Goal: Information Seeking & Learning: Understand process/instructions

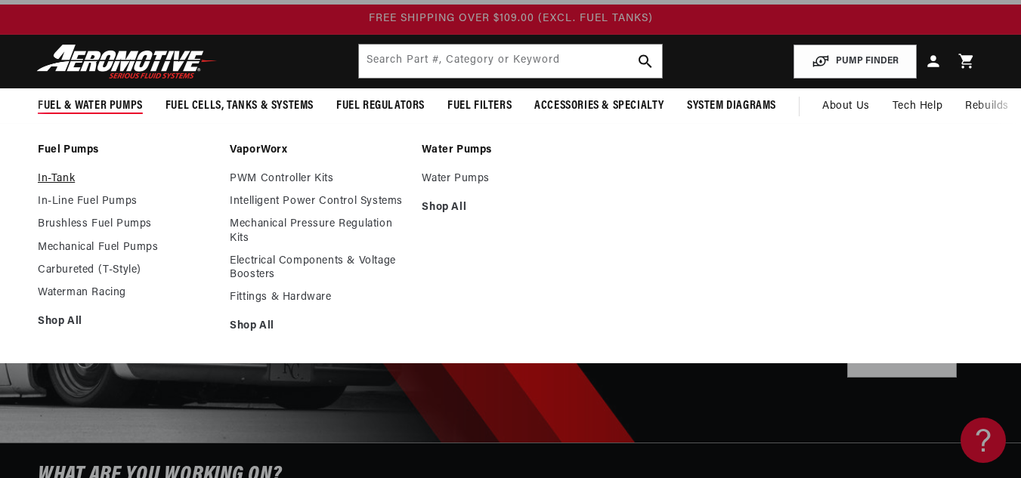
click at [59, 179] on link "In-Tank" at bounding box center [126, 179] width 177 height 14
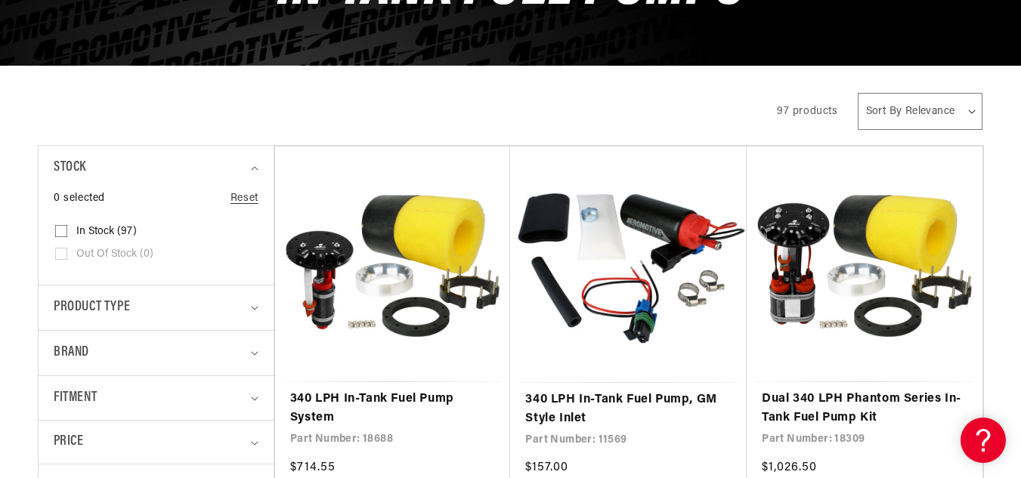
click at [242, 128] on div "All Products" at bounding box center [394, 109] width 713 height 42
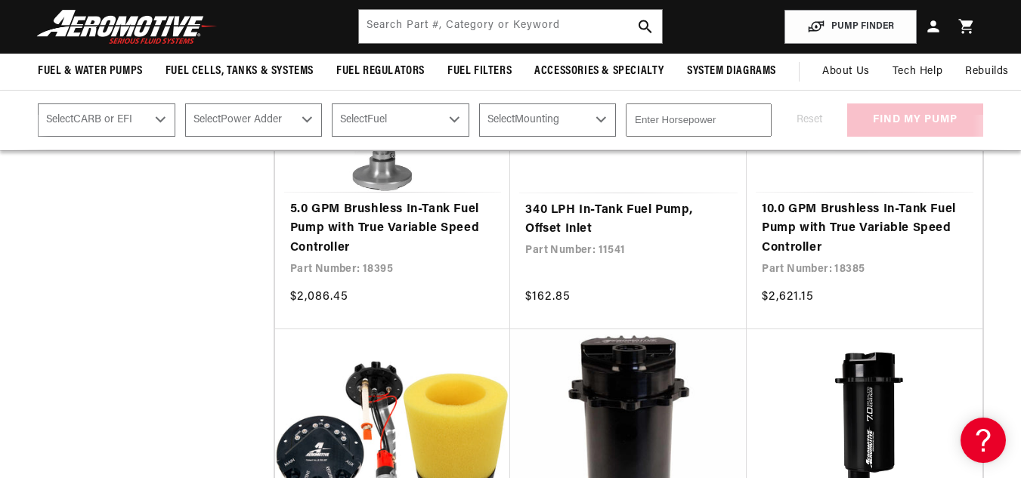
scroll to position [1542, 0]
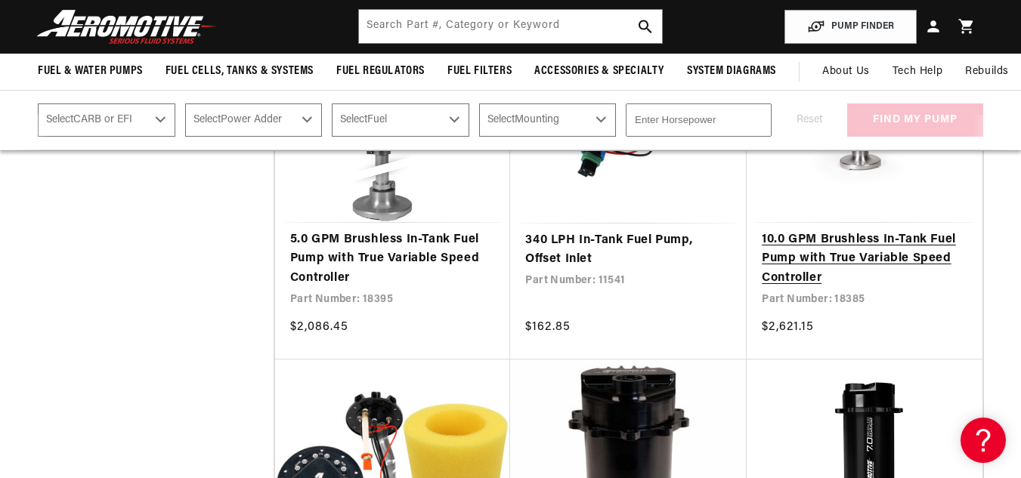
click at [839, 231] on link "10.0 GPM Brushless In-Tank Fuel Pump with True Variable Speed Controller" at bounding box center [865, 260] width 206 height 58
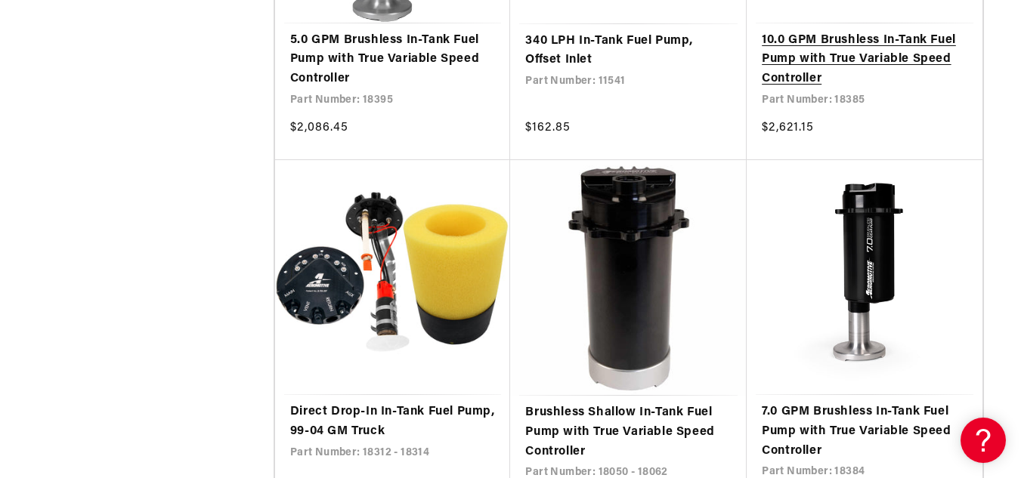
scroll to position [1784, 0]
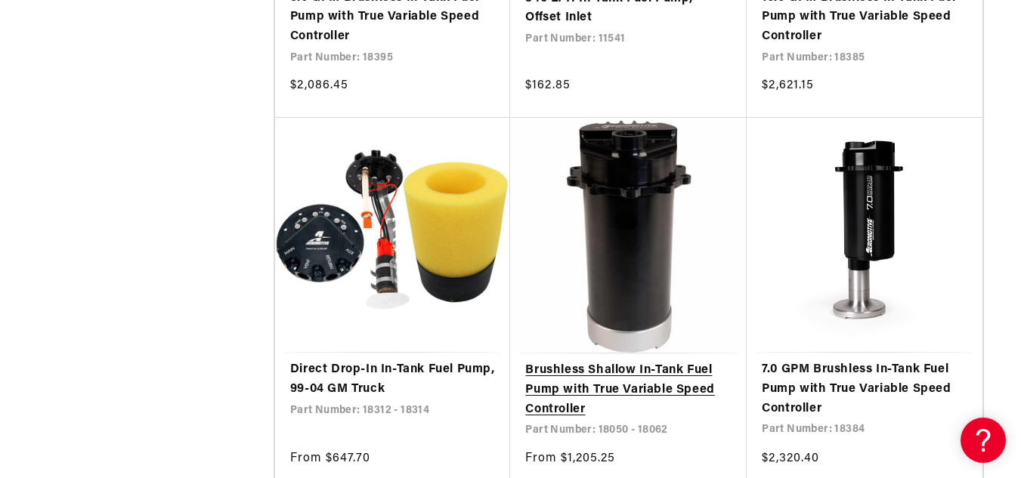
click at [640, 361] on link "Brushless Shallow In-Tank Fuel Pump with True Variable Speed Controller" at bounding box center [628, 390] width 206 height 58
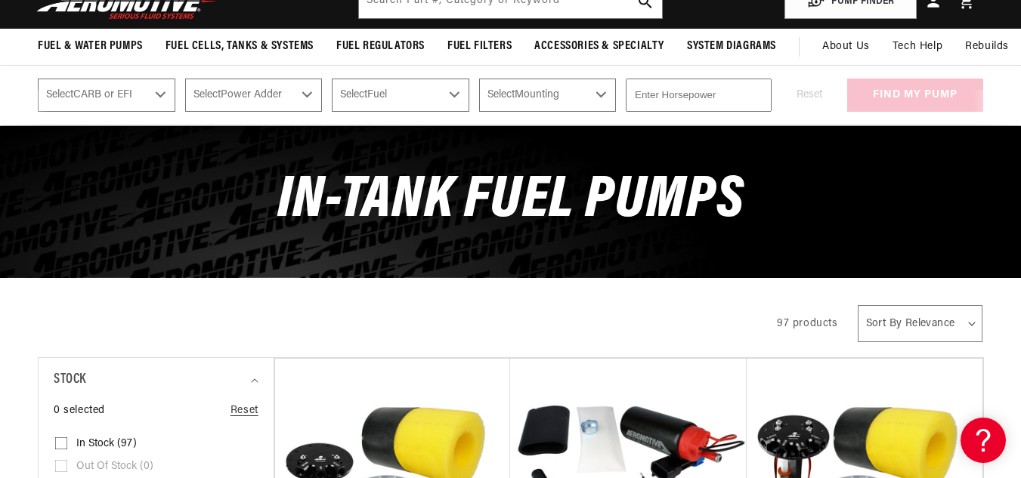
scroll to position [0, 0]
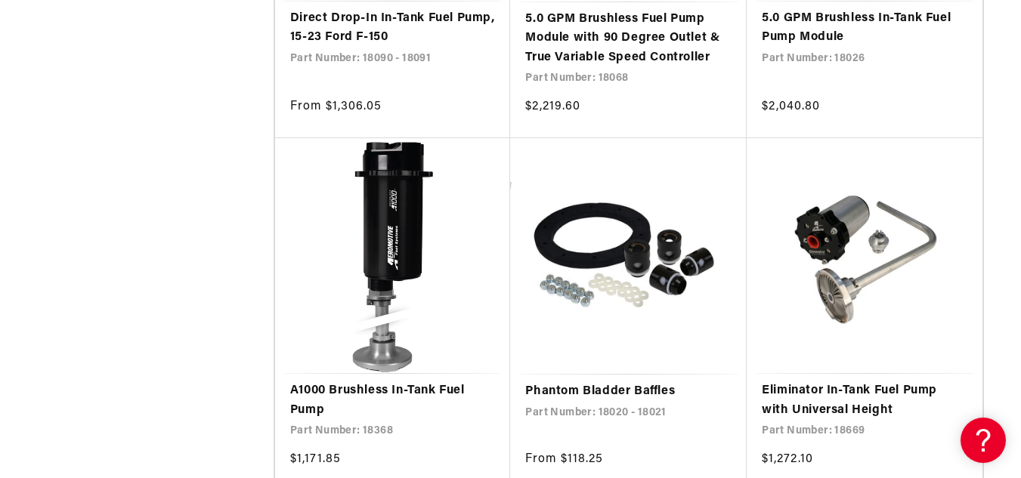
scroll to position [5503, 0]
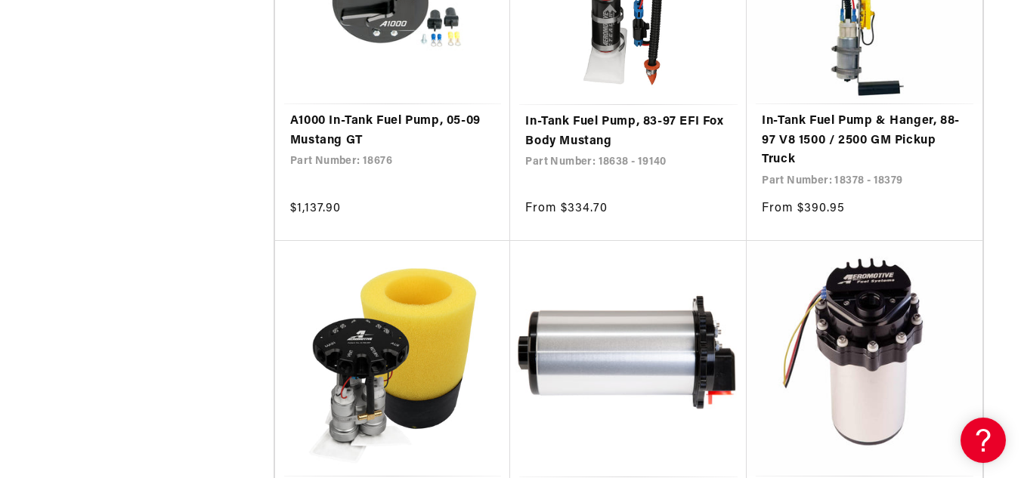
scroll to position [8677, 0]
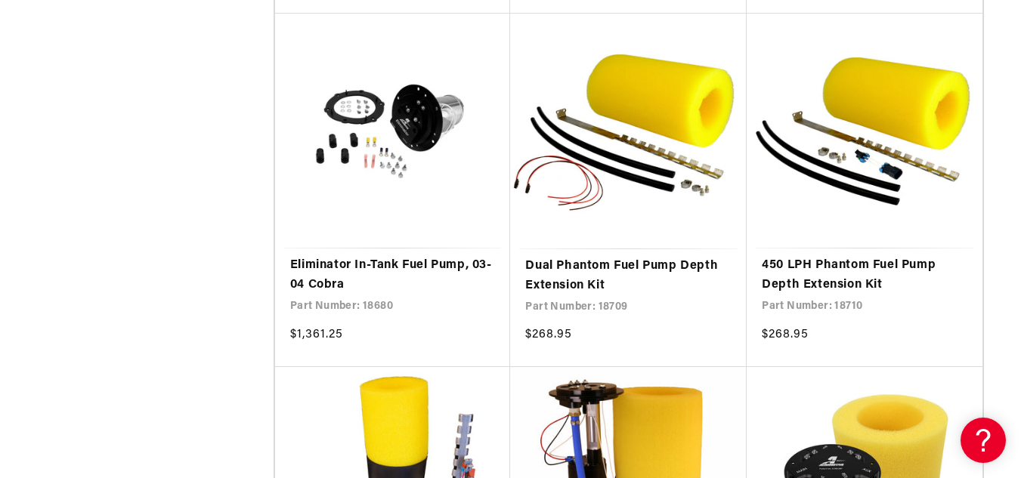
scroll to position [10793, 0]
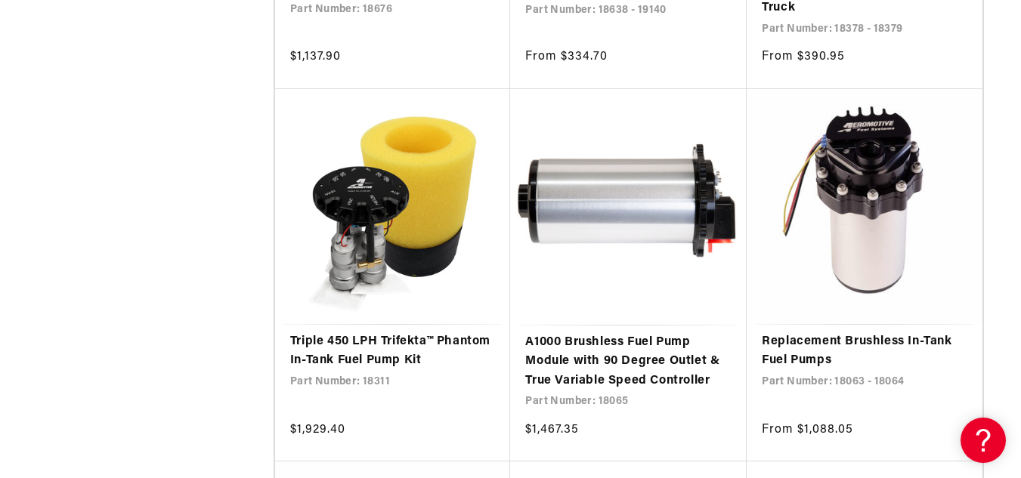
scroll to position [8828, 0]
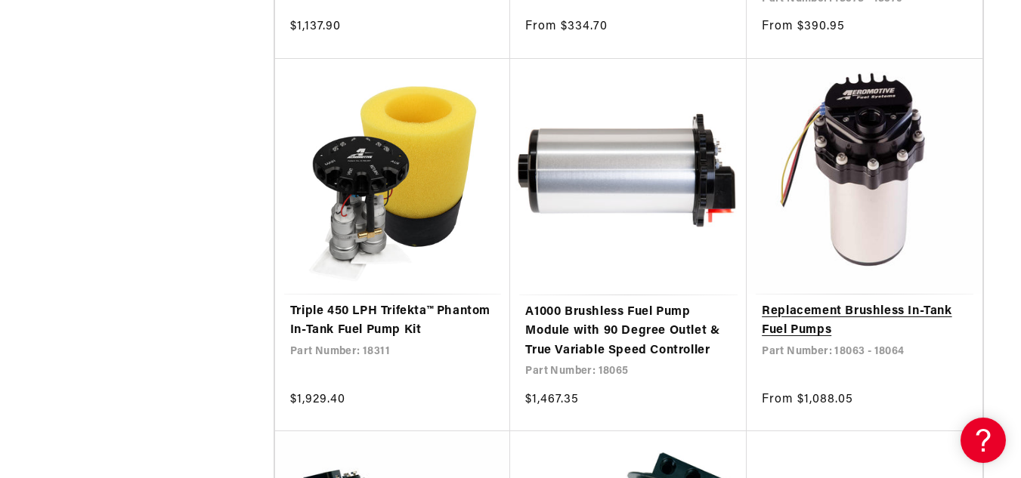
click at [864, 302] on link "Replacement Brushless In-Tank Fuel Pumps" at bounding box center [865, 321] width 206 height 39
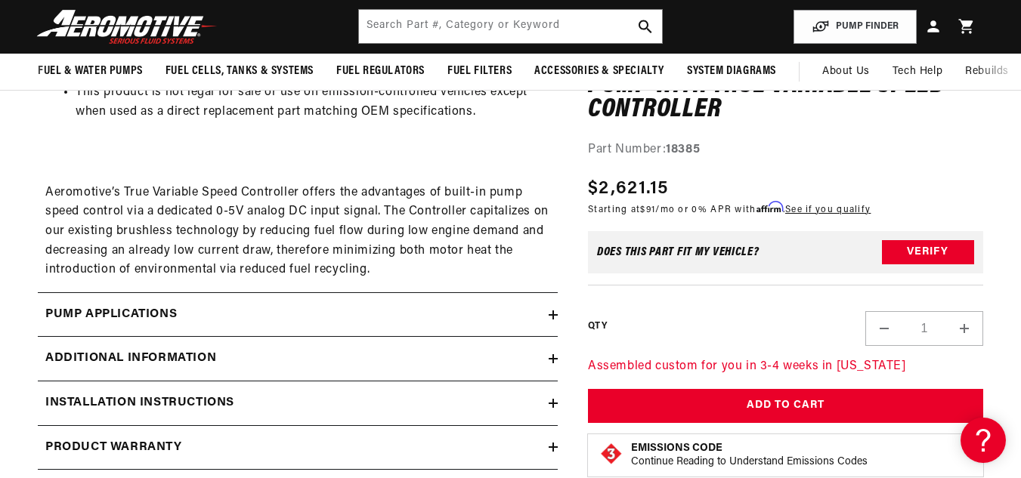
scroll to position [1905, 0]
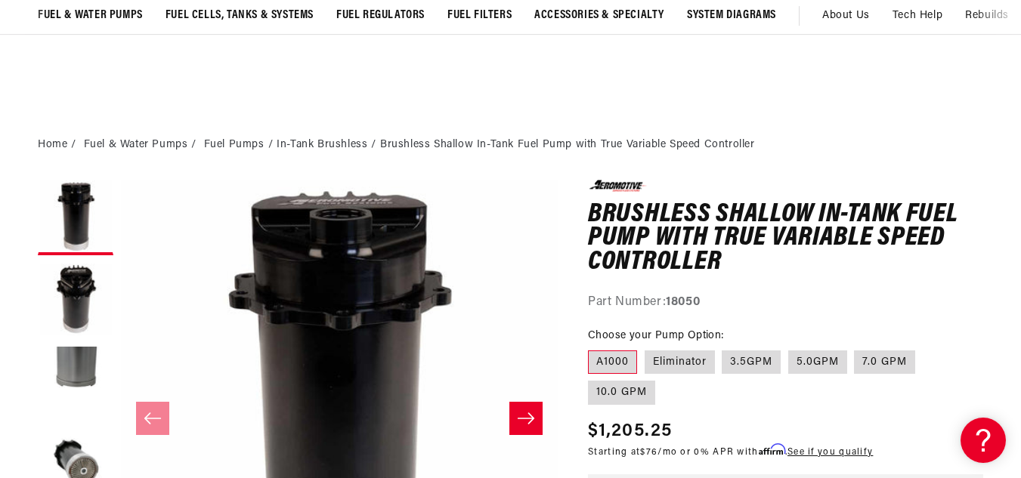
scroll to position [212, 0]
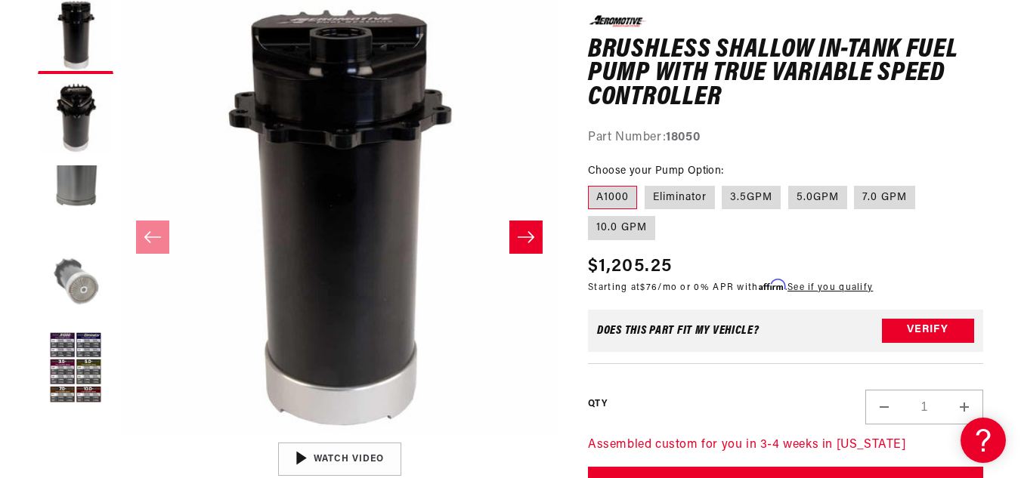
click at [86, 284] on button "Load image 4 in gallery view" at bounding box center [76, 286] width 76 height 76
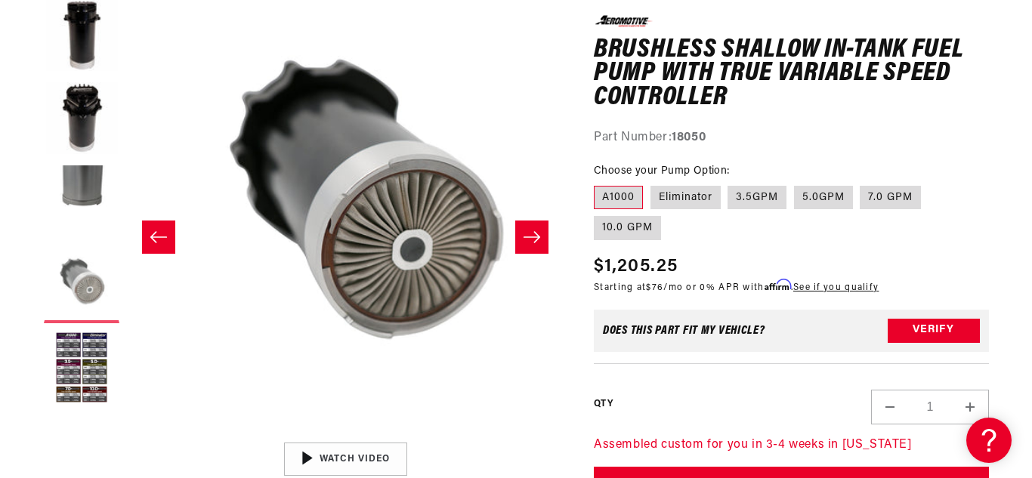
scroll to position [0, 1311]
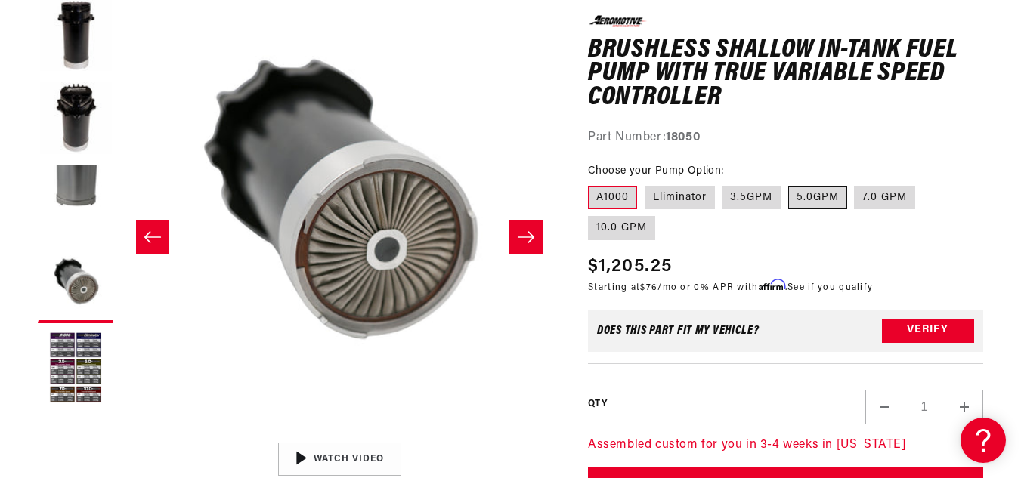
click at [810, 202] on label "5.0GPM" at bounding box center [817, 197] width 59 height 24
click at [789, 183] on input "5.0GPM" at bounding box center [788, 182] width 1 height 1
radio input "true"
click at [855, 182] on input "7.0 GPM" at bounding box center [855, 182] width 1 height 1
radio input "true"
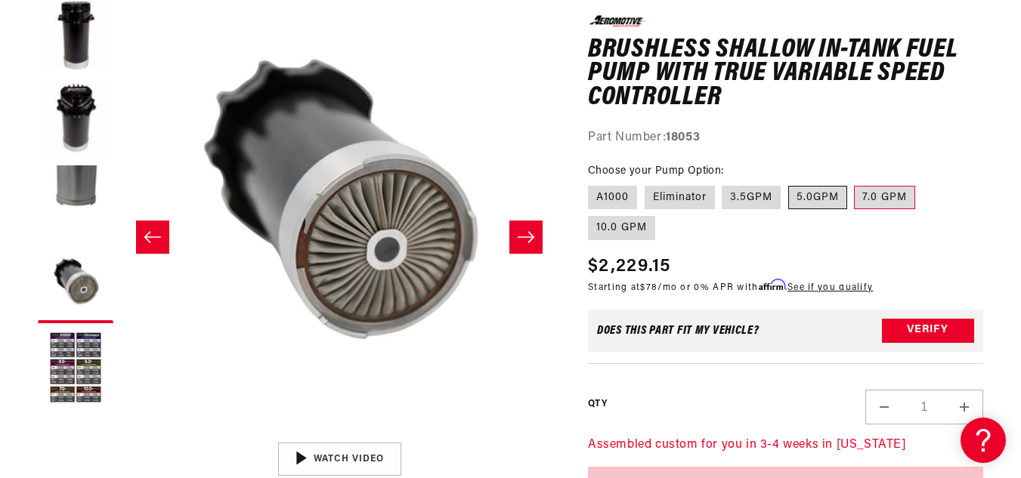
click at [923, 182] on input "10.0 GPM" at bounding box center [923, 182] width 1 height 1
radio input "true"
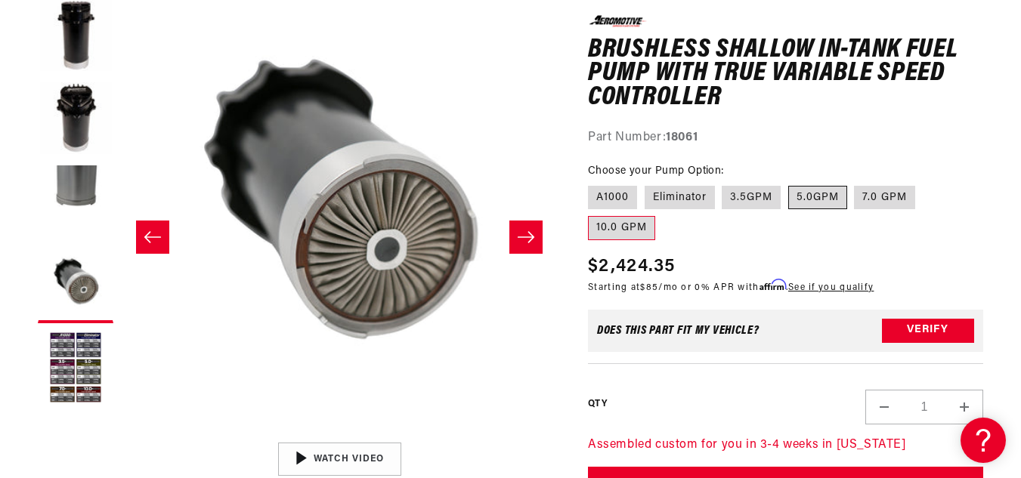
click at [813, 201] on label "5.0GPM" at bounding box center [817, 197] width 59 height 24
click at [789, 183] on input "5.0GPM" at bounding box center [788, 182] width 1 height 1
radio input "true"
click at [121, 435] on button "Open media 4 in modal" at bounding box center [121, 435] width 0 height 0
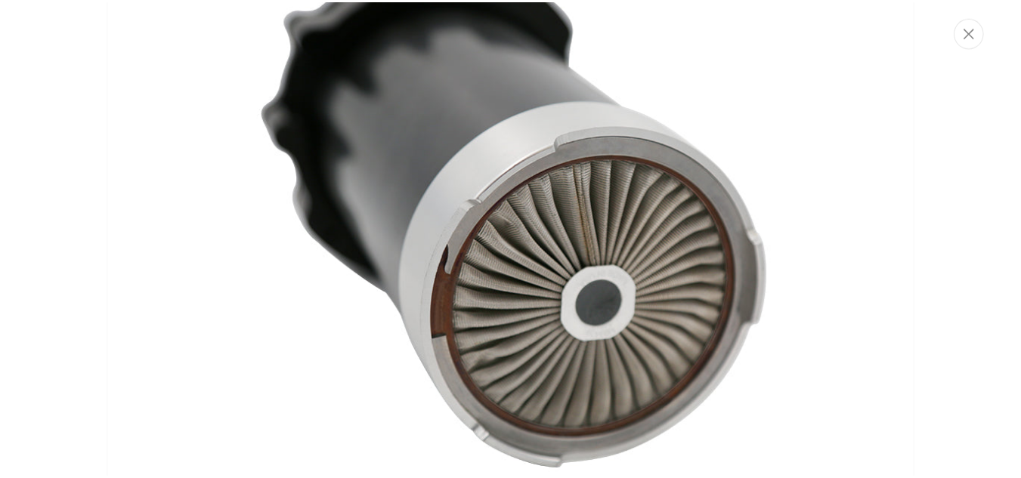
scroll to position [2667, 0]
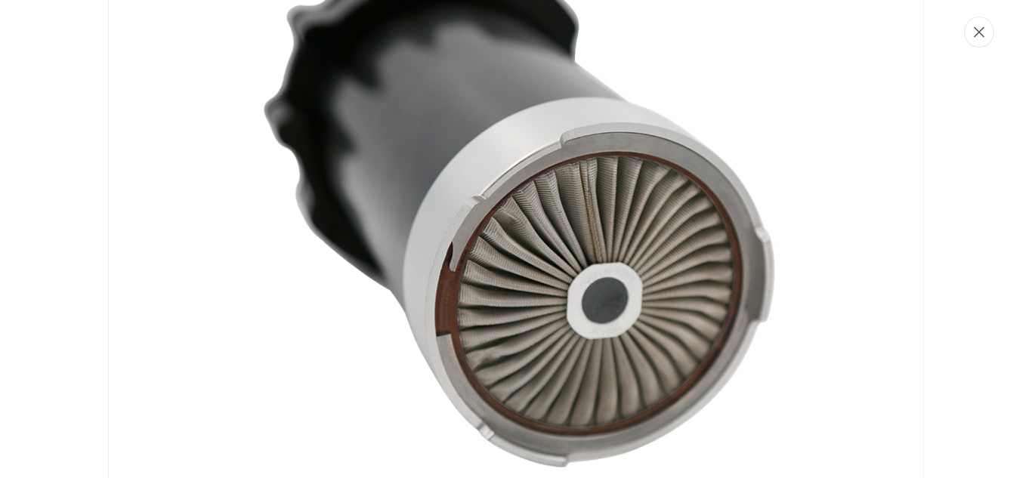
click at [981, 32] on icon "Close" at bounding box center [979, 31] width 11 height 11
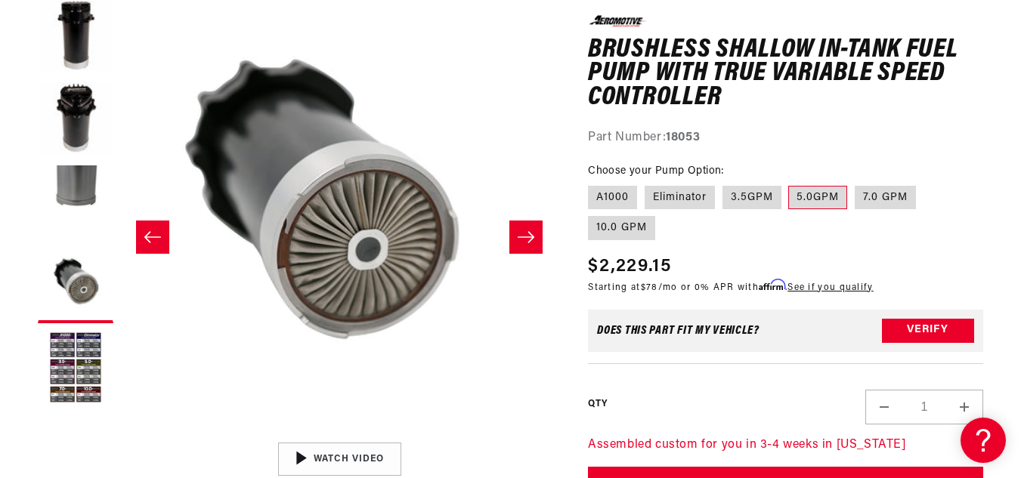
scroll to position [1, 1311]
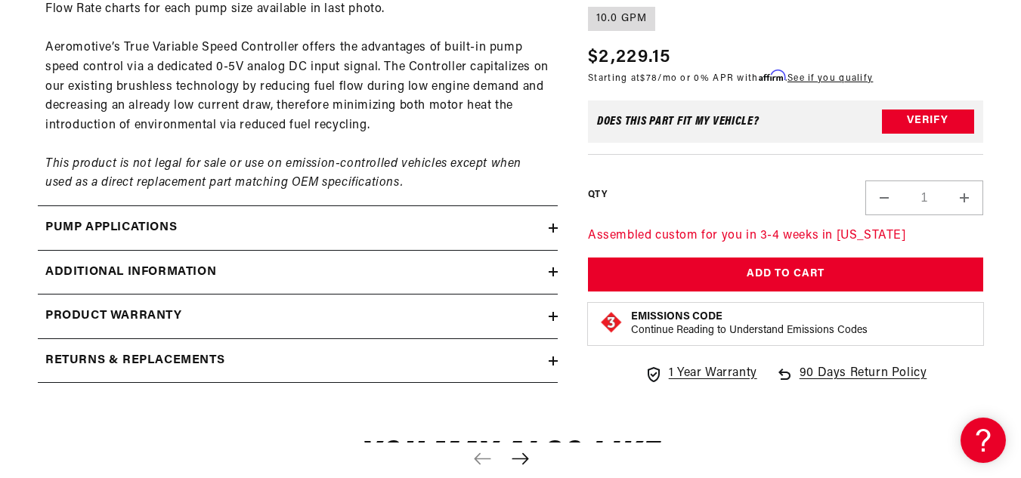
scroll to position [1633, 0]
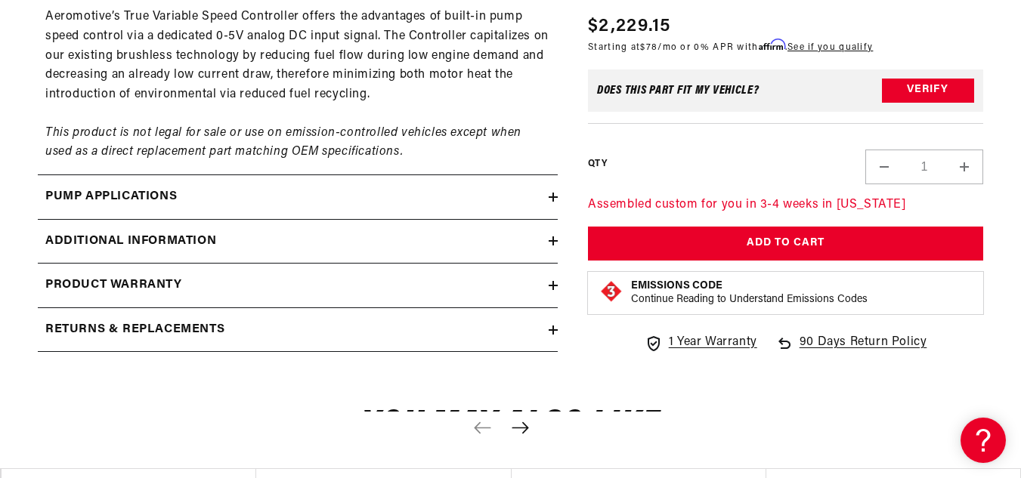
click at [117, 228] on summary "Additional information" at bounding box center [298, 242] width 520 height 44
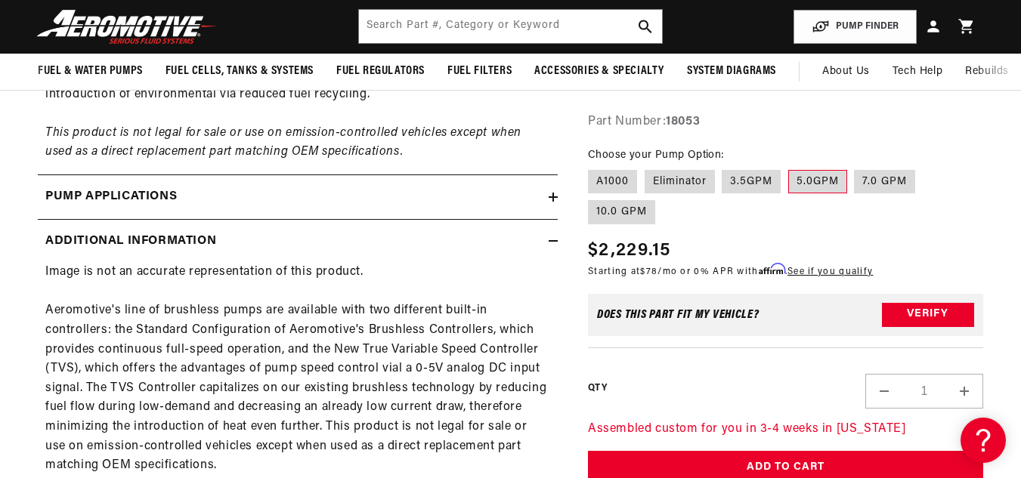
click at [79, 242] on h2 "Additional information" at bounding box center [130, 242] width 171 height 20
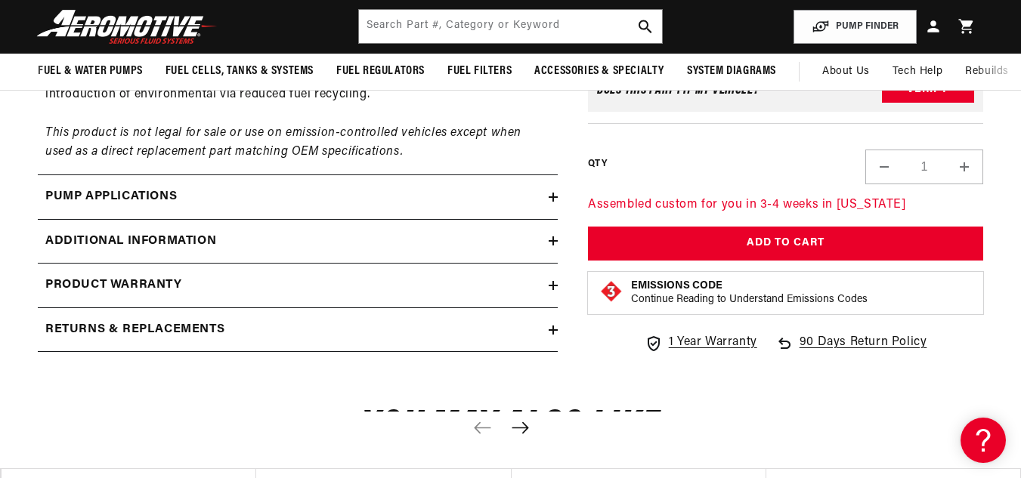
click at [79, 242] on h2 "Additional information" at bounding box center [130, 242] width 171 height 20
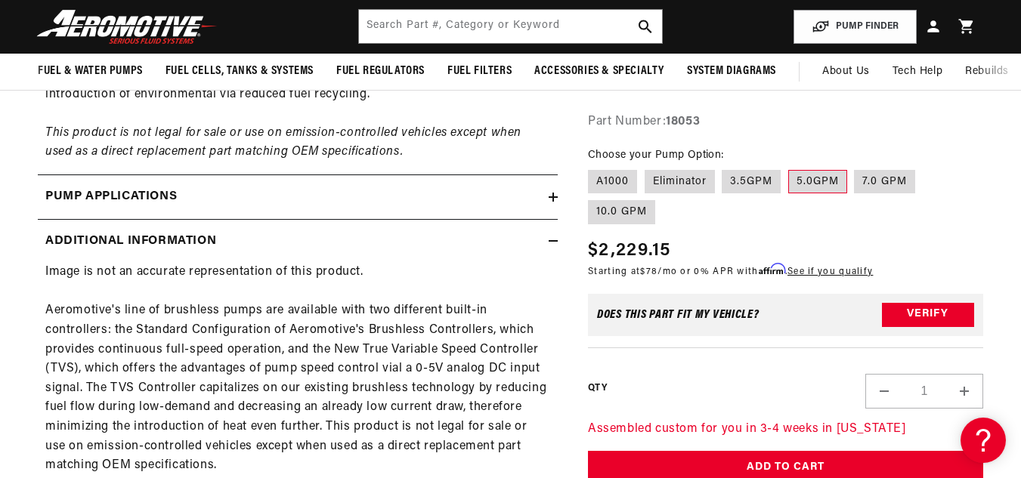
click at [73, 193] on h2 "Pump Applications" at bounding box center [111, 197] width 132 height 20
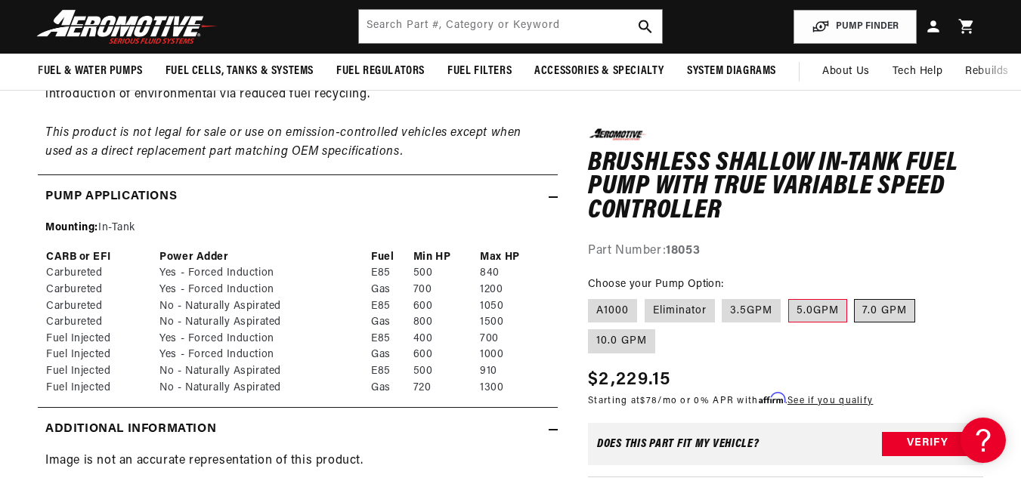
click at [883, 307] on label "7.0 GPM" at bounding box center [884, 311] width 61 height 24
click at [856, 296] on input "7.0 GPM" at bounding box center [855, 296] width 1 height 1
radio input "true"
click at [883, 307] on label "7.0 GPM" at bounding box center [884, 311] width 61 height 24
click at [856, 296] on input "7.0 GPM" at bounding box center [855, 296] width 1 height 1
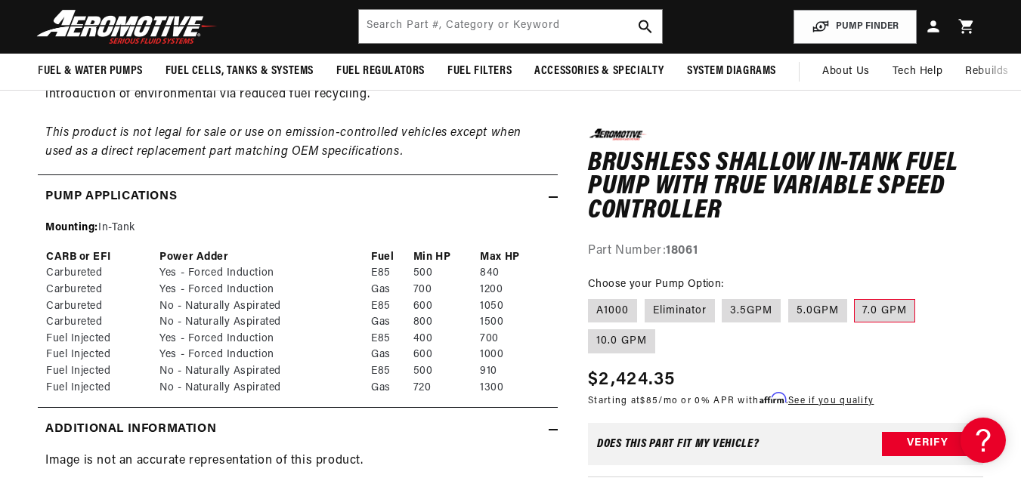
click at [881, 280] on fieldset "Choose your Pump Option: A1000 Eliminator 3.5GPM 5.0GPM 7.0 GPM 10.0 GPM" at bounding box center [785, 315] width 395 height 79
click at [73, 199] on h2 "Pump Applications" at bounding box center [111, 197] width 132 height 20
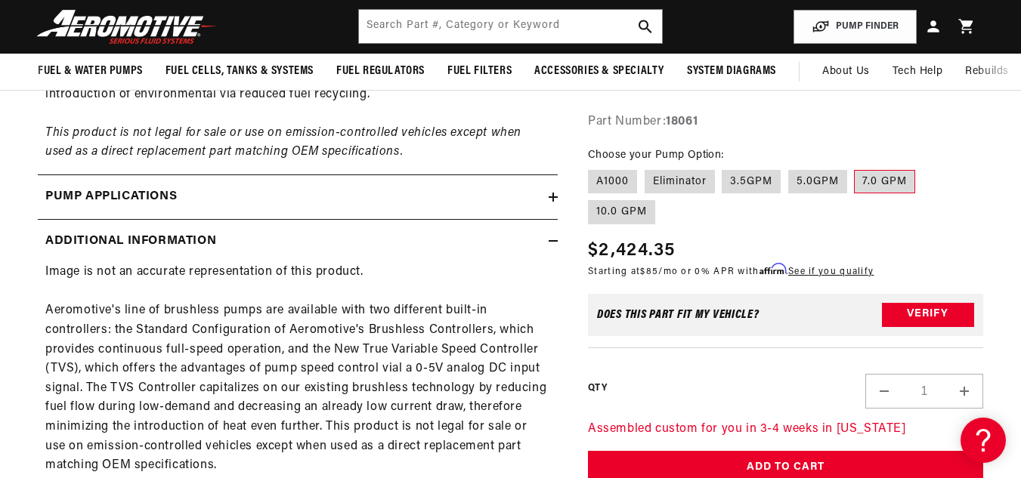
click at [73, 199] on h2 "Pump Applications" at bounding box center [111, 197] width 132 height 20
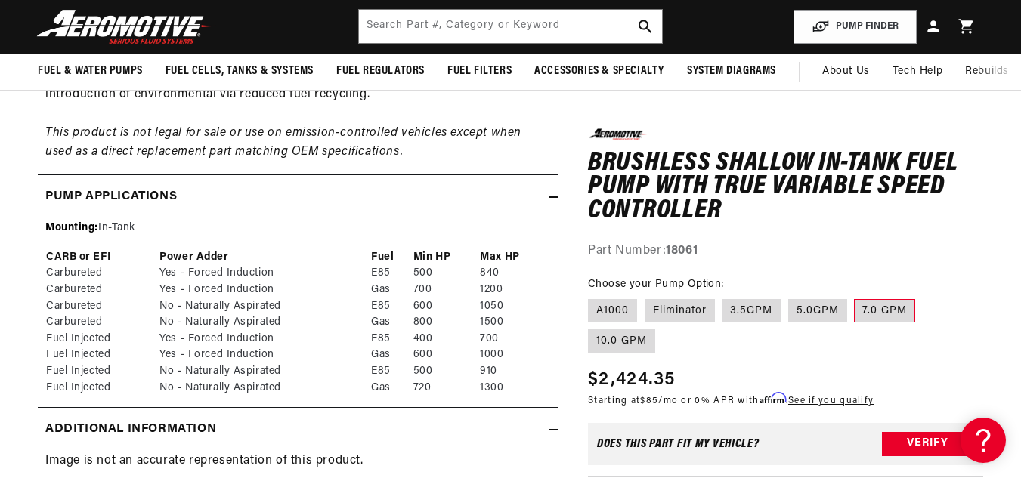
click at [455, 451] on summary "Additional information" at bounding box center [298, 430] width 520 height 44
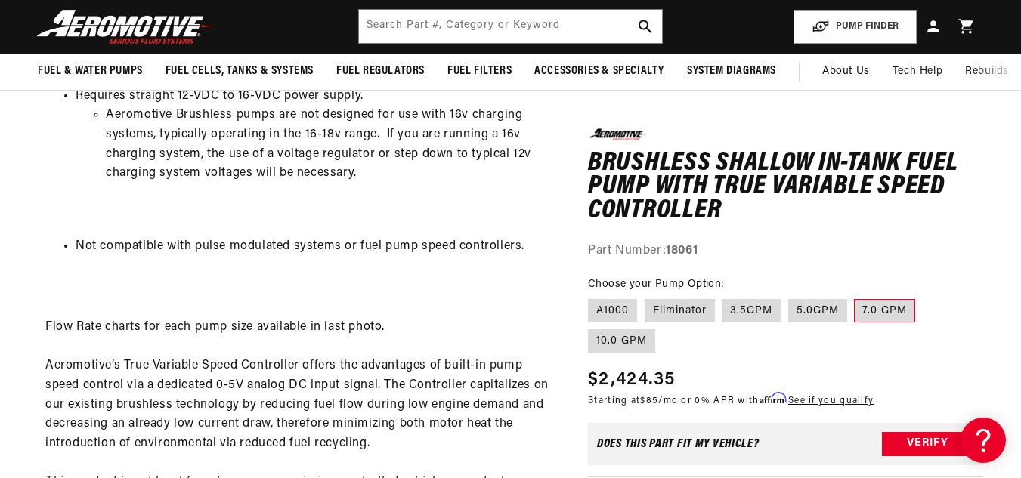
scroll to position [1240, 0]
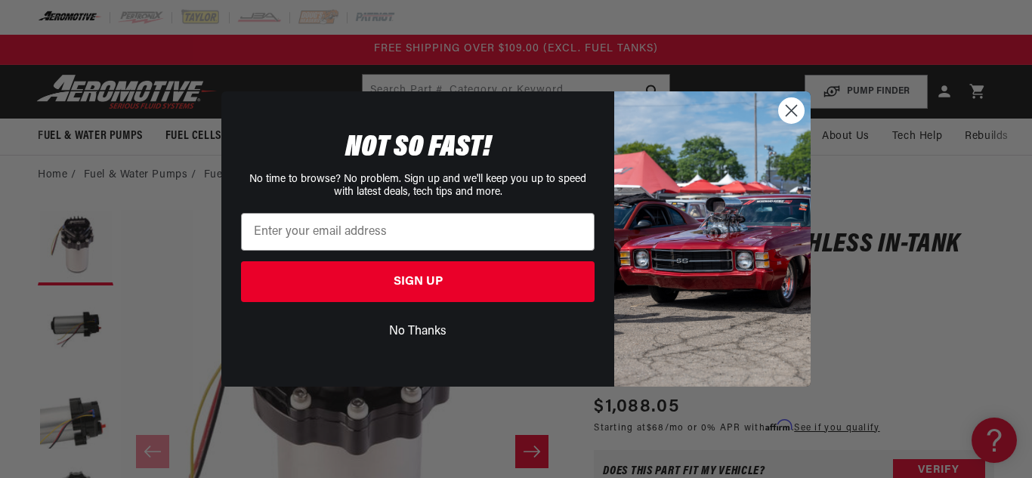
click at [791, 107] on circle "Close dialog" at bounding box center [791, 110] width 25 height 25
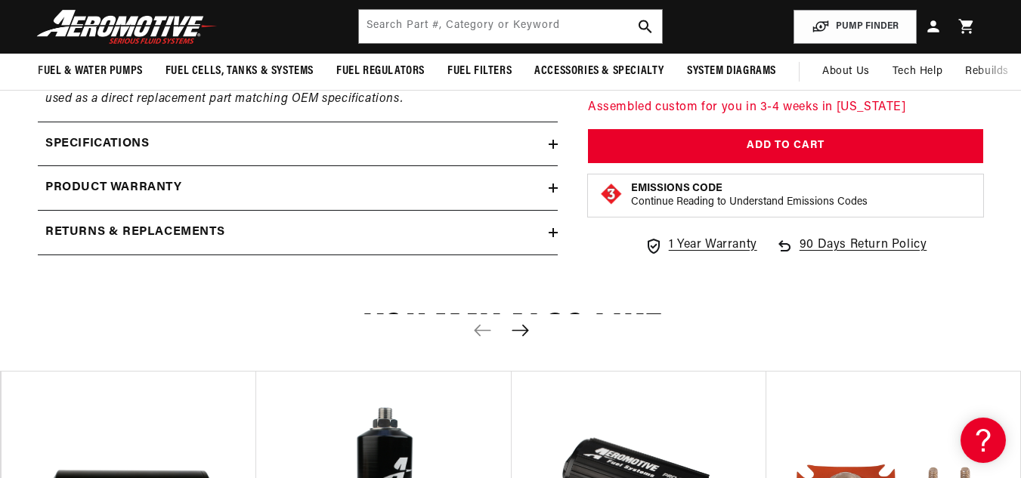
scroll to position [1481, 0]
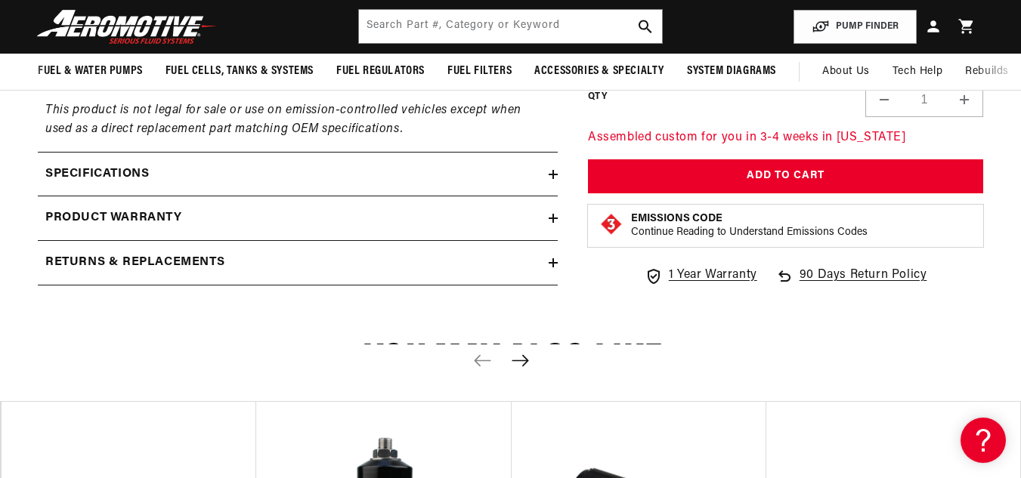
click at [167, 169] on div "Specifications" at bounding box center [293, 175] width 511 height 20
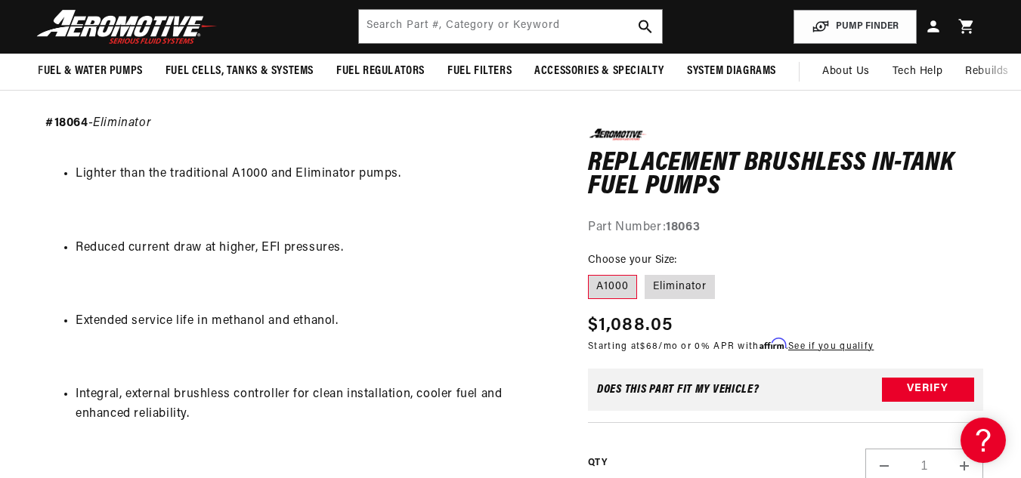
scroll to position [695, 0]
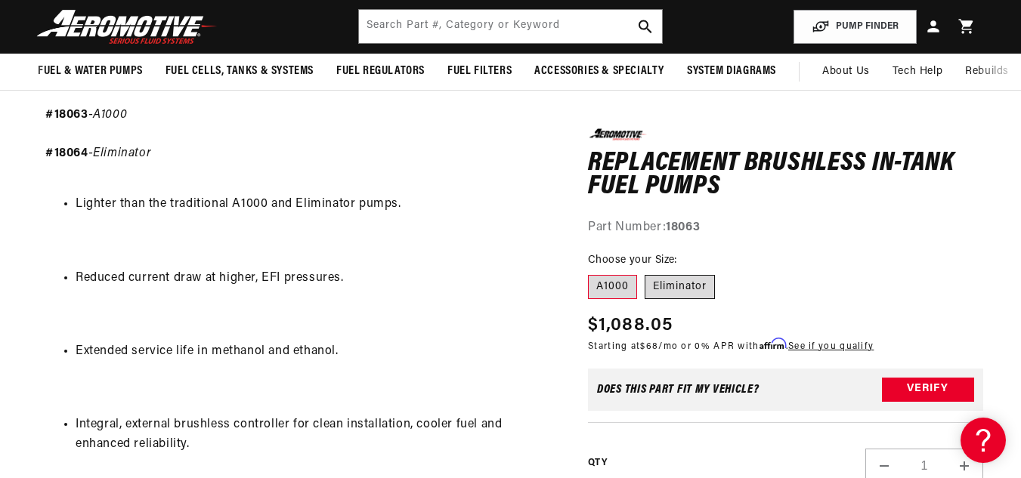
click at [692, 289] on label "Eliminator" at bounding box center [680, 287] width 70 height 24
click at [645, 273] on input "Eliminator" at bounding box center [645, 272] width 1 height 1
radio input "true"
click at [819, 231] on div "Part Number: 18064" at bounding box center [785, 228] width 395 height 20
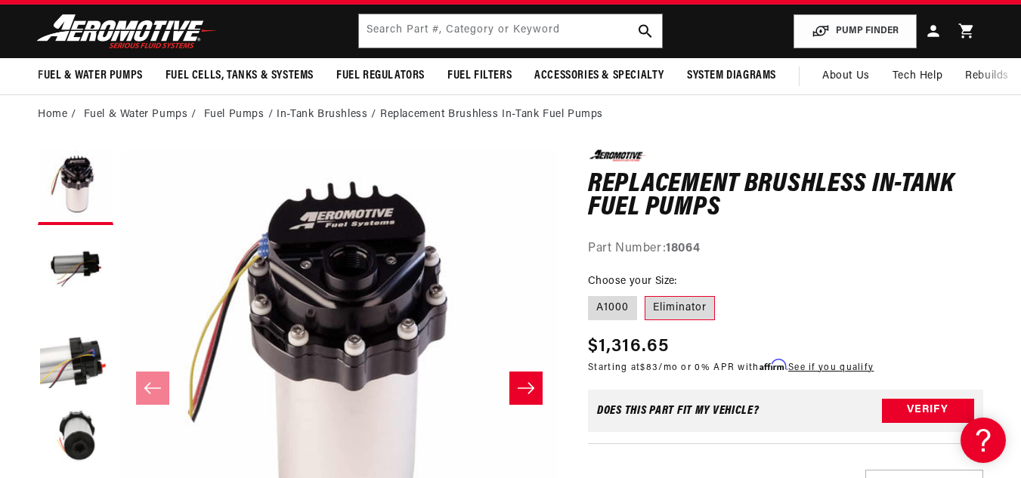
scroll to position [151, 0]
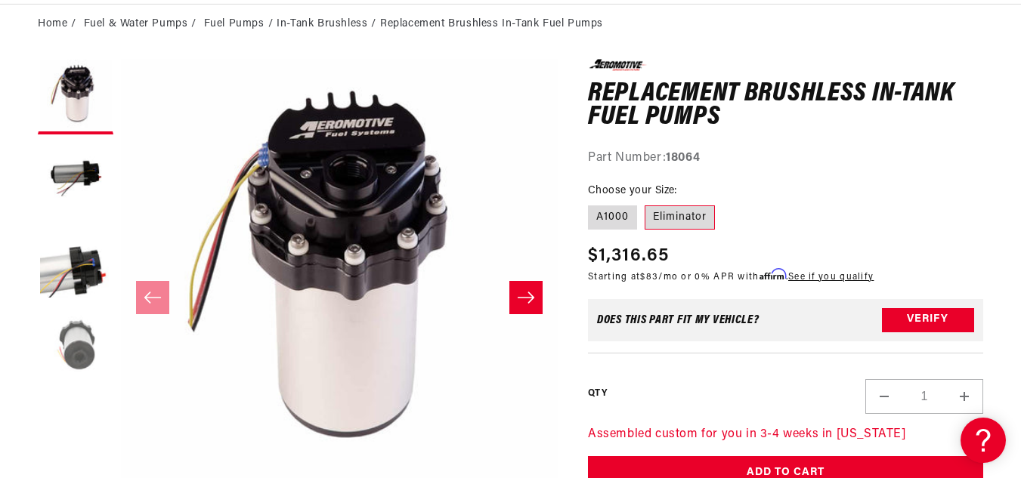
click at [72, 342] on button "Load image 4 in gallery view" at bounding box center [76, 346] width 76 height 76
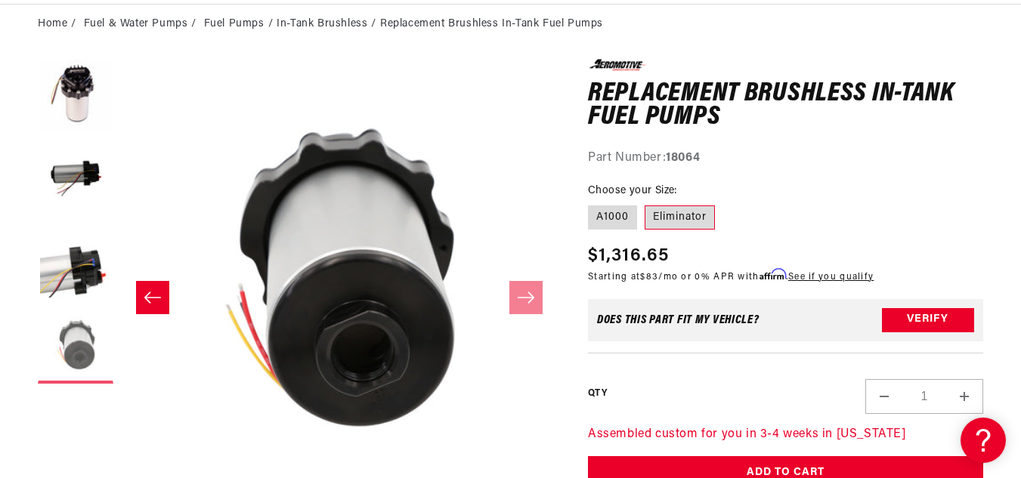
scroll to position [0, 1311]
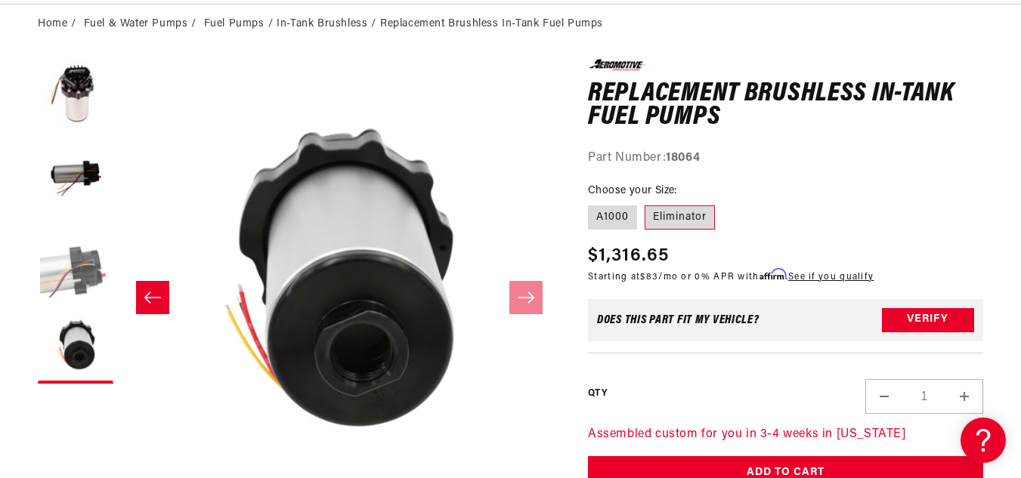
click at [60, 274] on button "Load image 3 in gallery view" at bounding box center [76, 263] width 76 height 76
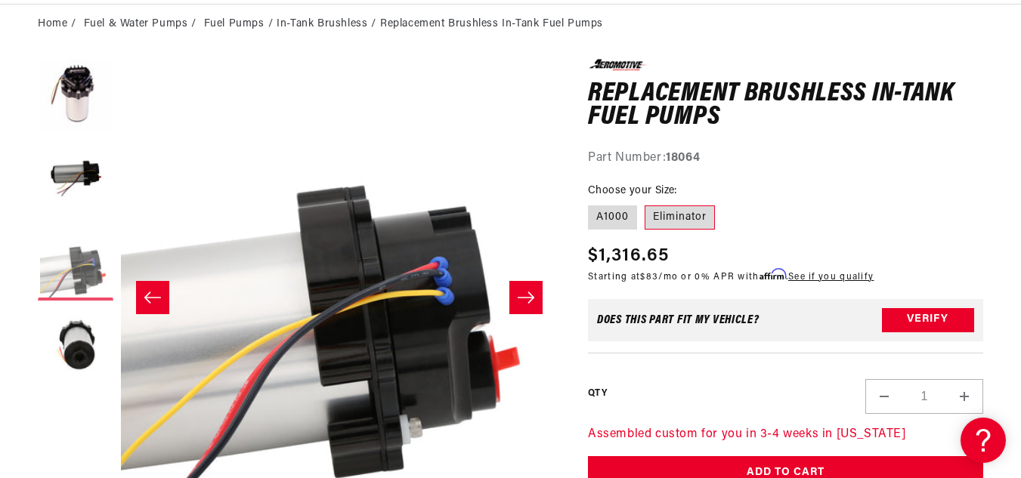
scroll to position [0, 874]
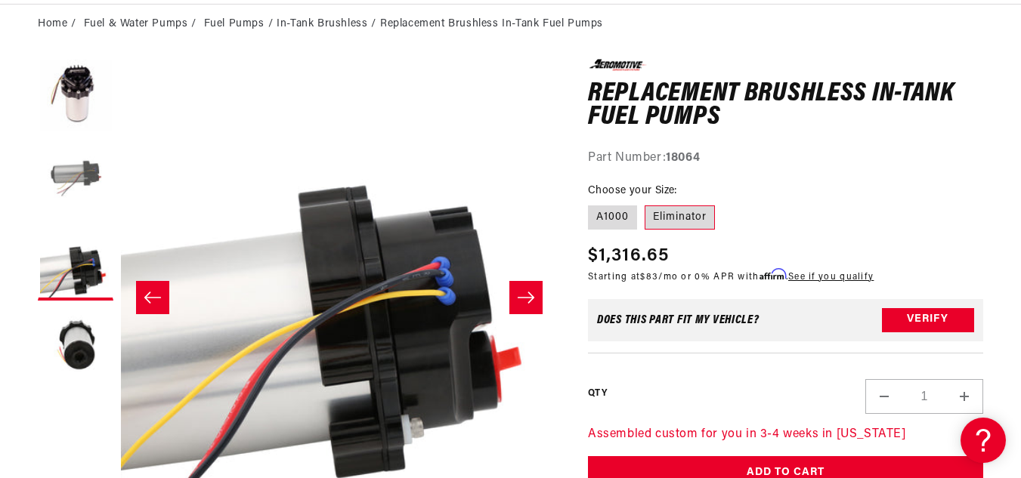
click at [70, 156] on button "Load image 2 in gallery view" at bounding box center [76, 180] width 76 height 76
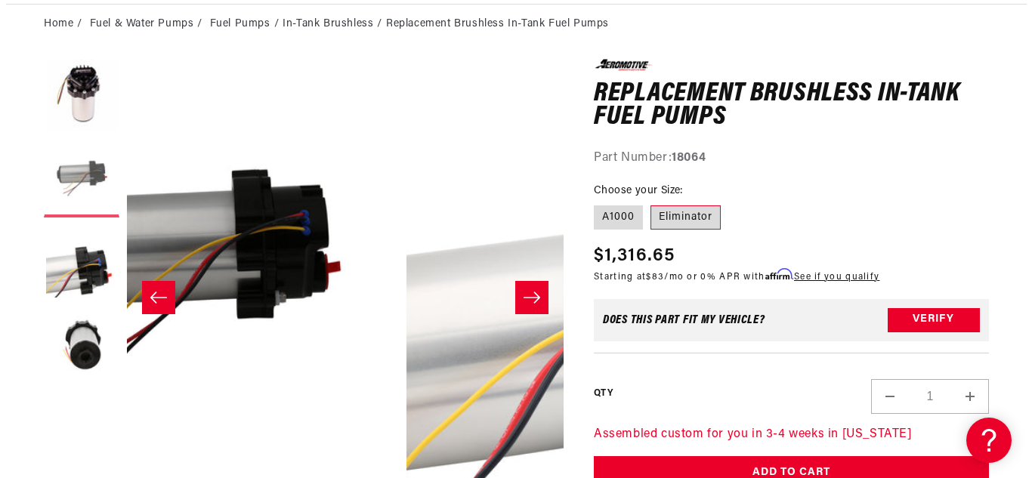
scroll to position [0, 437]
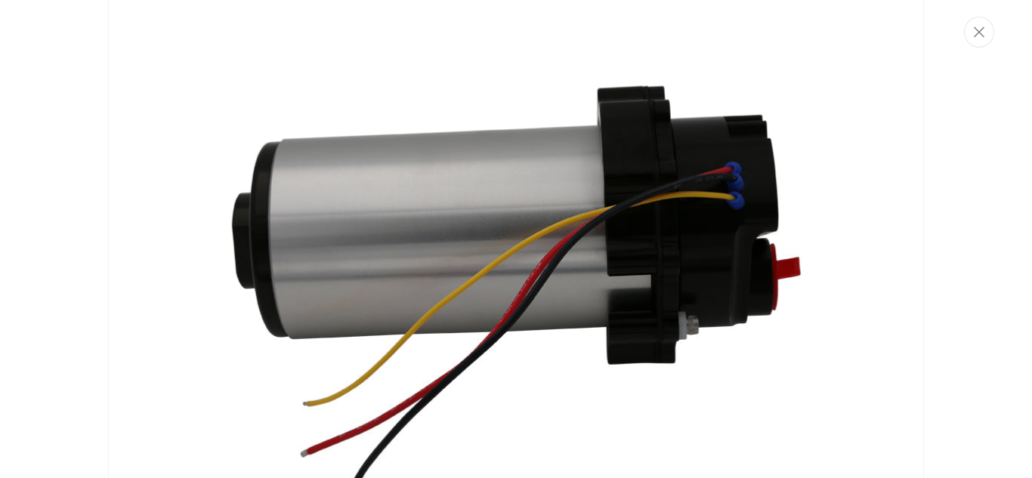
scroll to position [1011, 0]
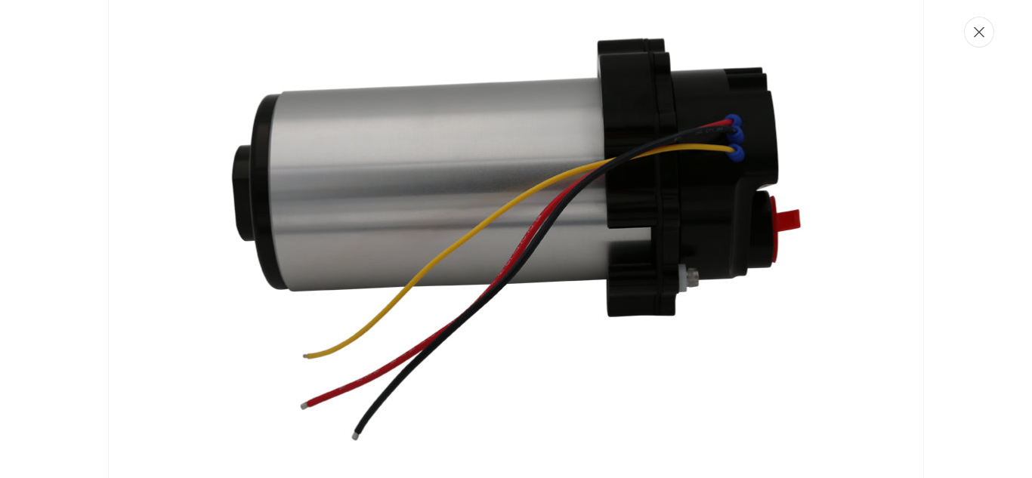
click at [974, 25] on button "Close" at bounding box center [979, 32] width 30 height 31
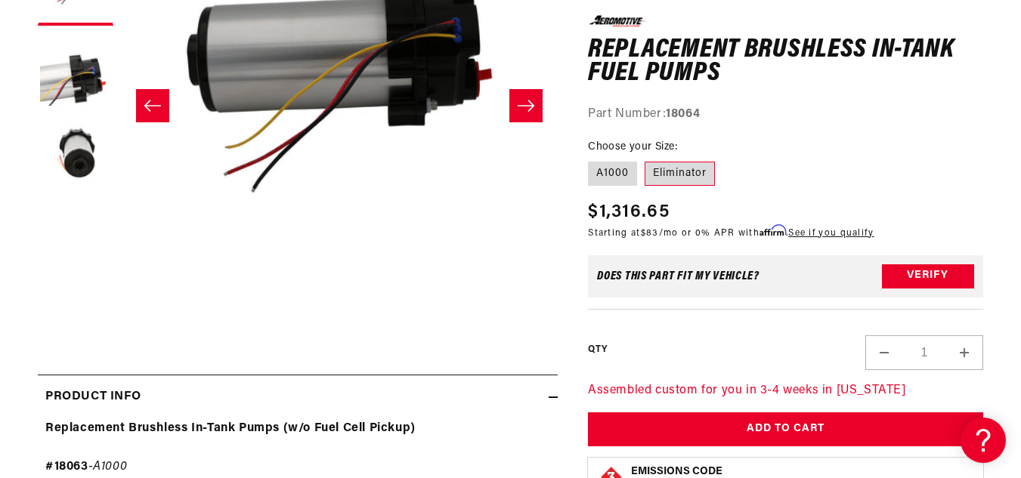
scroll to position [407, 0]
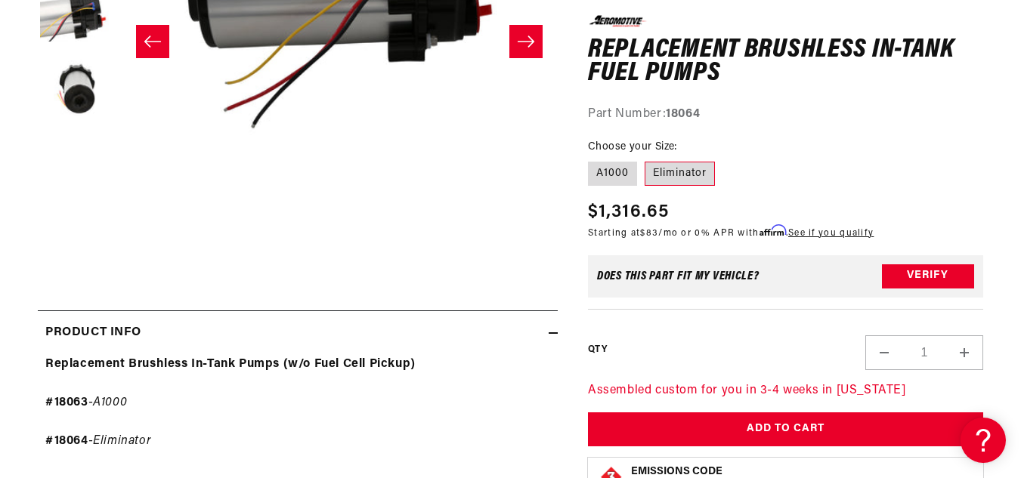
click at [815, 111] on div "Part Number: 18064" at bounding box center [785, 114] width 395 height 20
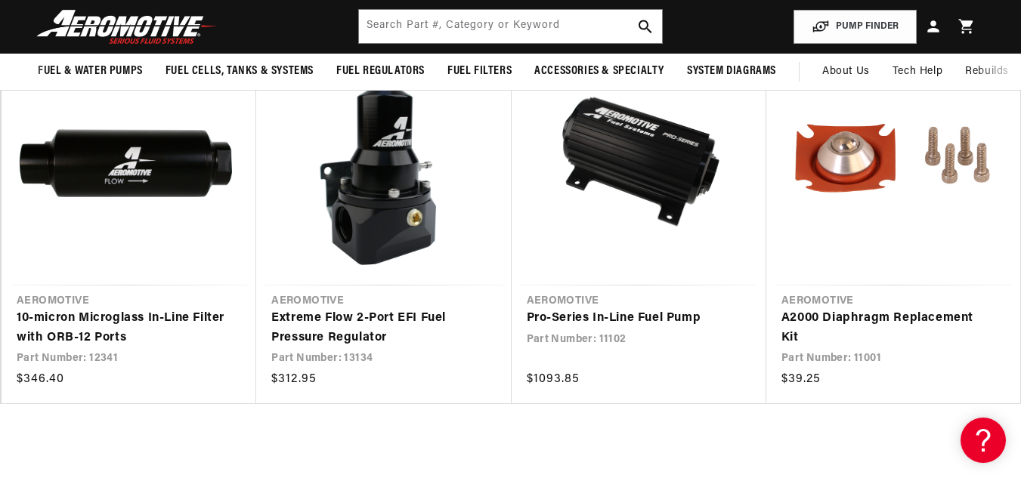
scroll to position [2917, 0]
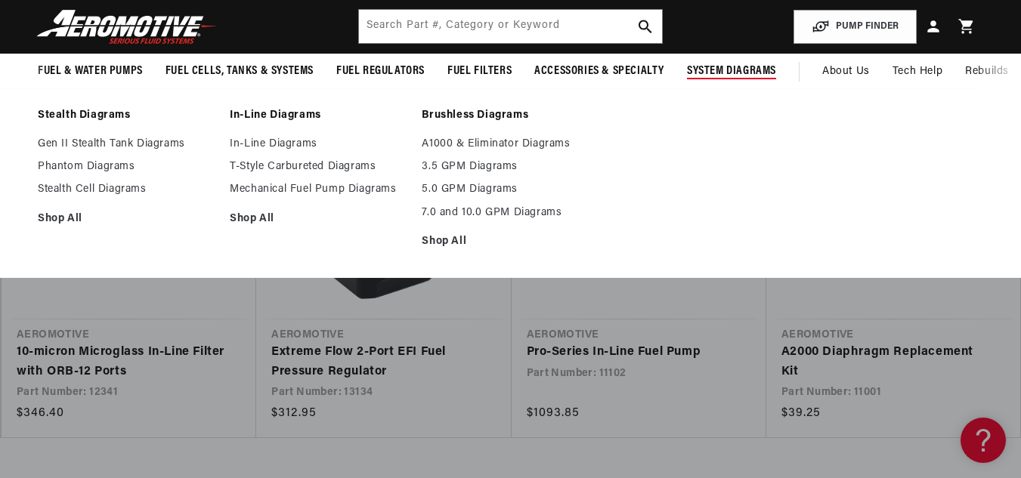
click at [714, 70] on span "System Diagrams" at bounding box center [731, 71] width 89 height 16
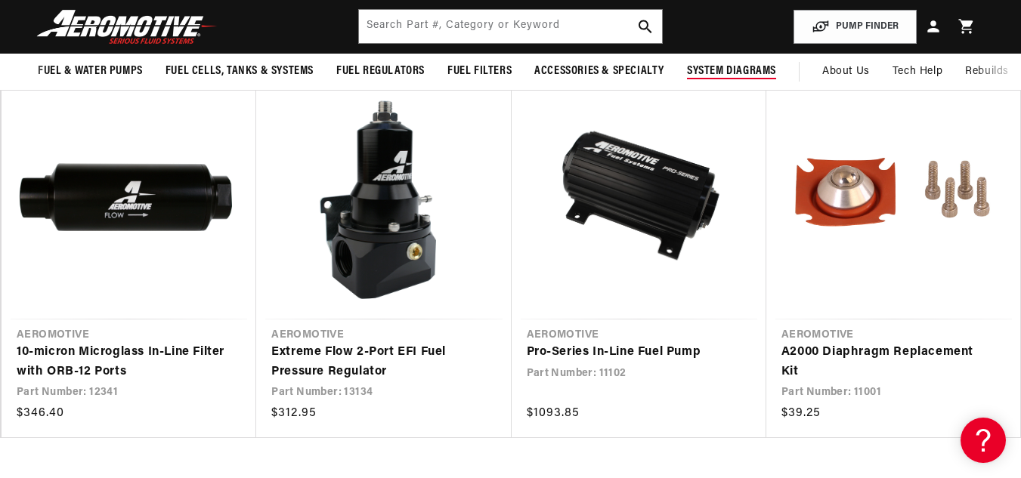
click at [714, 70] on span "System Diagrams" at bounding box center [731, 71] width 89 height 16
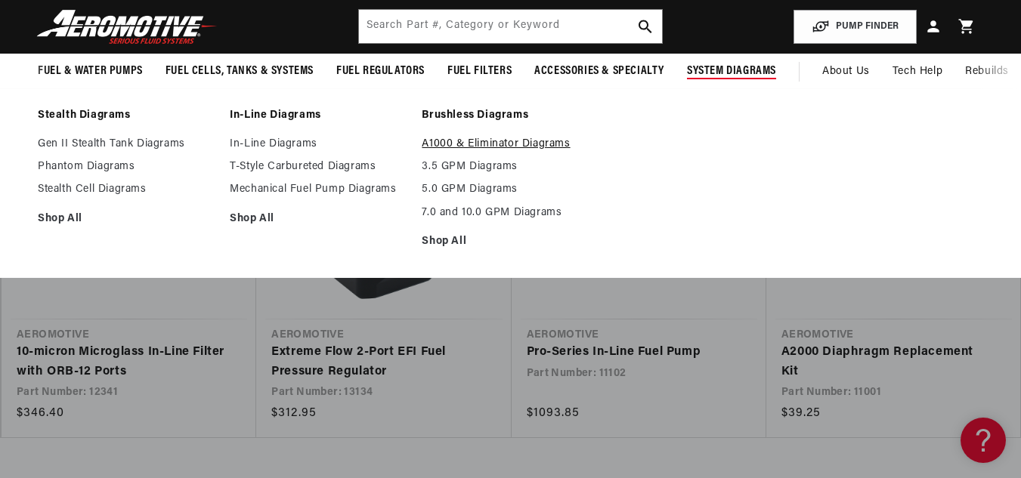
click at [509, 140] on link "A1000 & Eliminator Diagrams" at bounding box center [510, 145] width 177 height 14
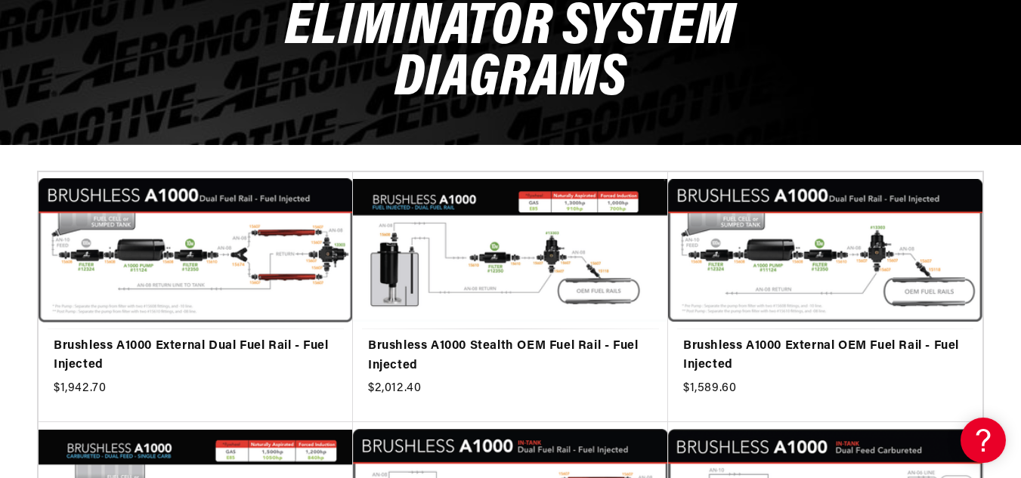
scroll to position [333, 0]
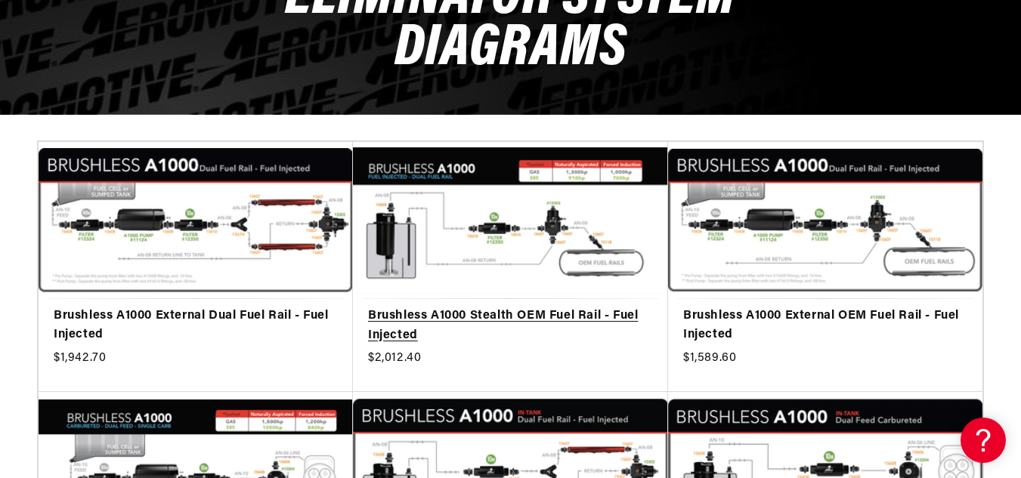
click at [488, 307] on link "Brushless A1000 Stealth OEM Fuel Rail - Fuel Injected" at bounding box center [510, 326] width 285 height 39
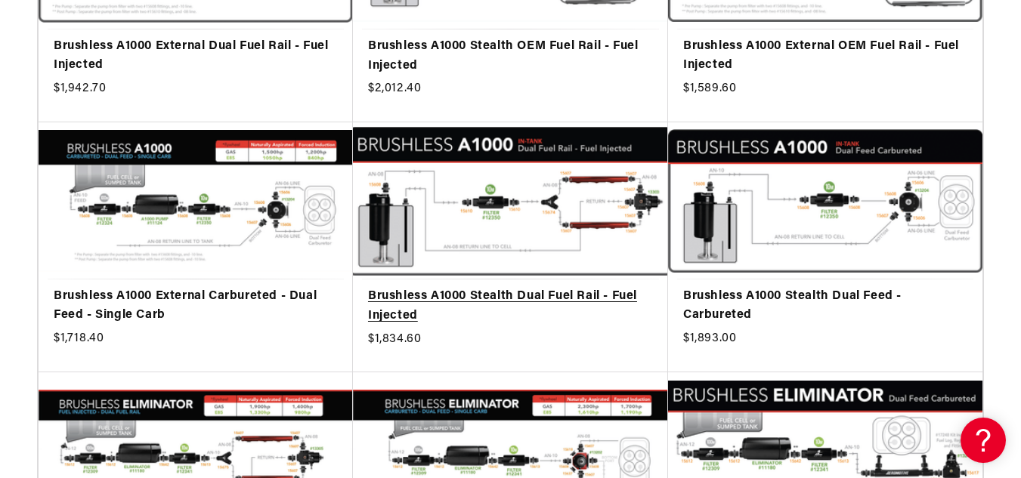
scroll to position [605, 0]
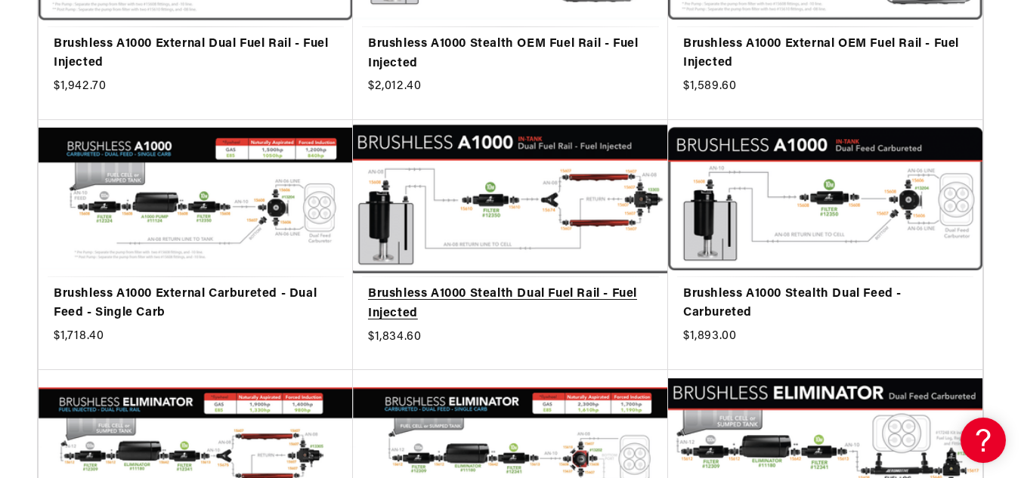
click at [467, 285] on link "Brushless A1000 Stealth Dual Fuel Rail - Fuel Injected" at bounding box center [510, 304] width 285 height 39
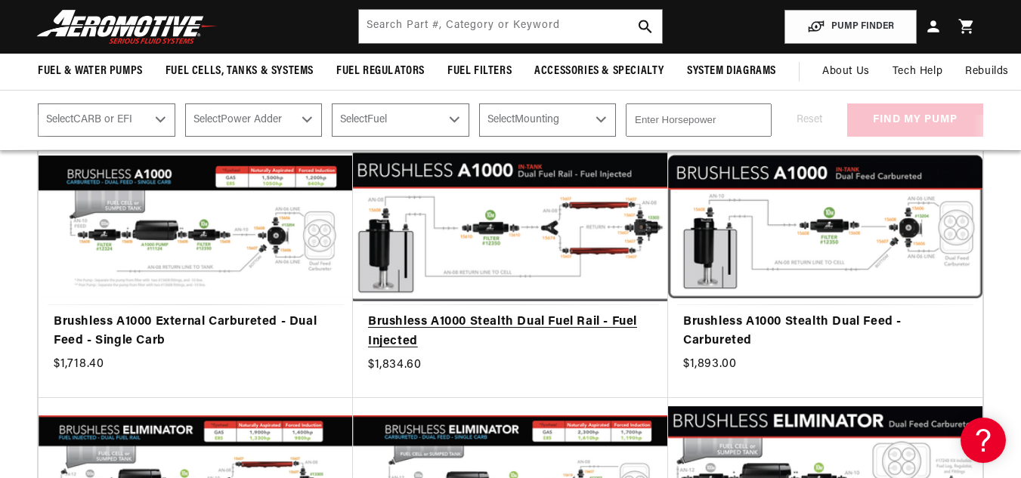
scroll to position [574, 0]
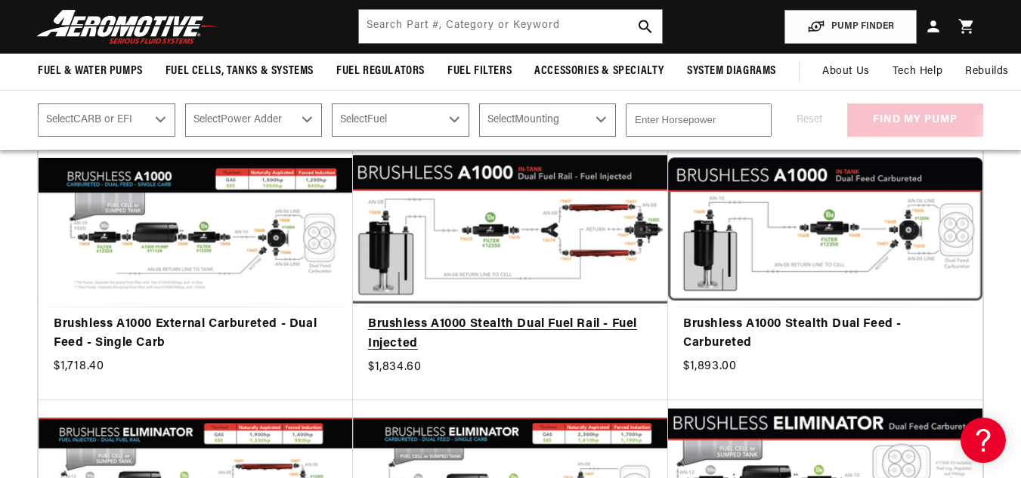
click at [477, 315] on link "Brushless A1000 Stealth Dual Fuel Rail - Fuel Injected" at bounding box center [510, 334] width 285 height 39
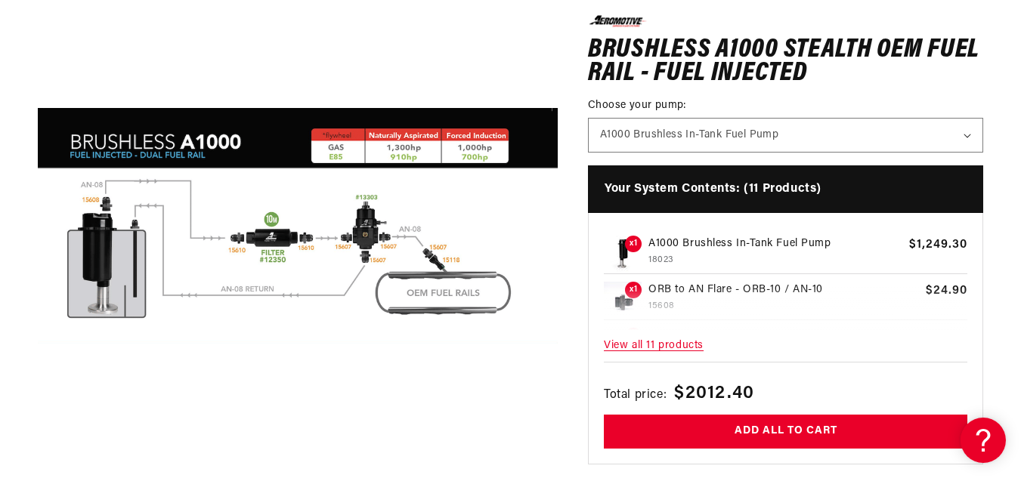
scroll to position [302, 0]
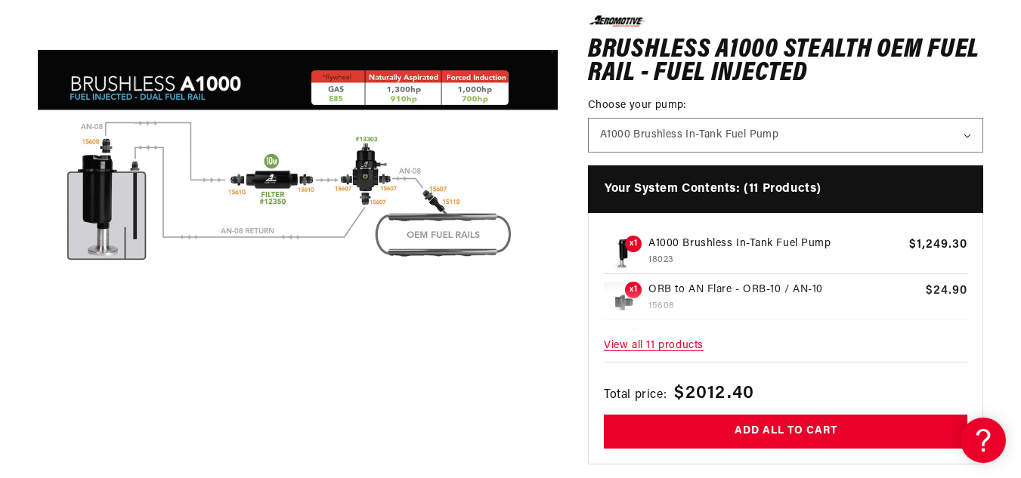
click at [38, 428] on button "Open media 1 in modal" at bounding box center [38, 428] width 0 height 0
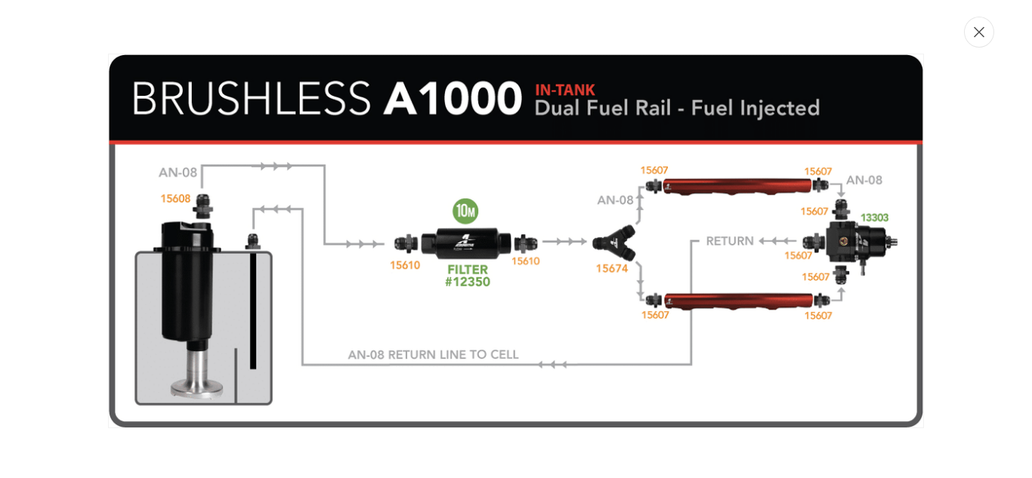
click at [977, 36] on icon "Close" at bounding box center [979, 32] width 11 height 11
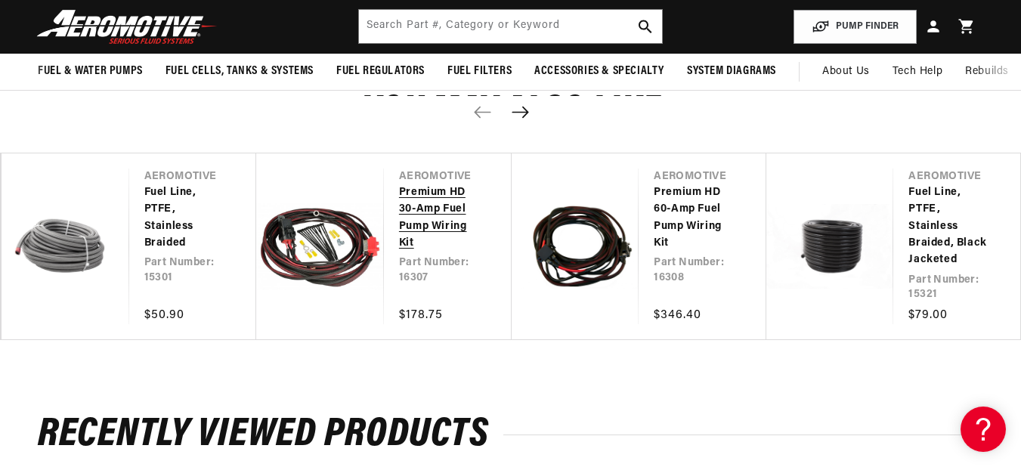
scroll to position [1, 0]
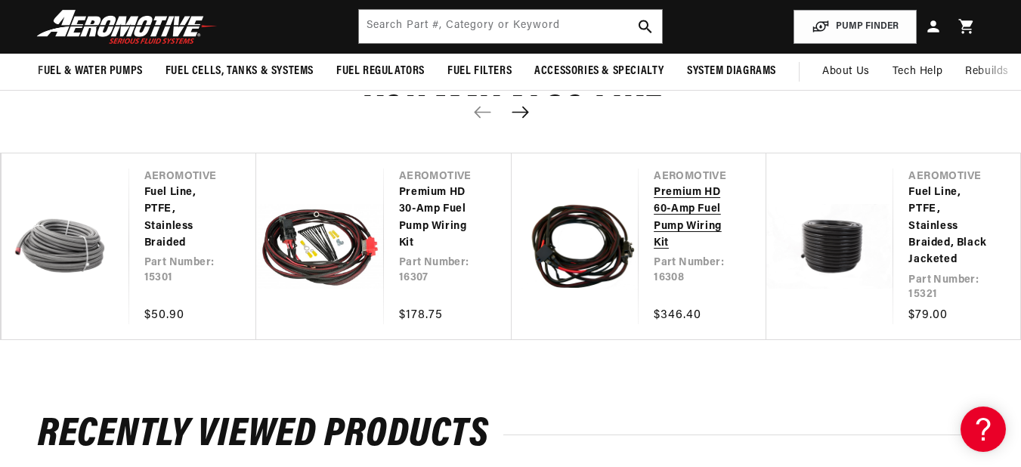
click at [671, 198] on link "Premium HD 60-Amp Fuel Pump Wiring Kit" at bounding box center [695, 218] width 82 height 68
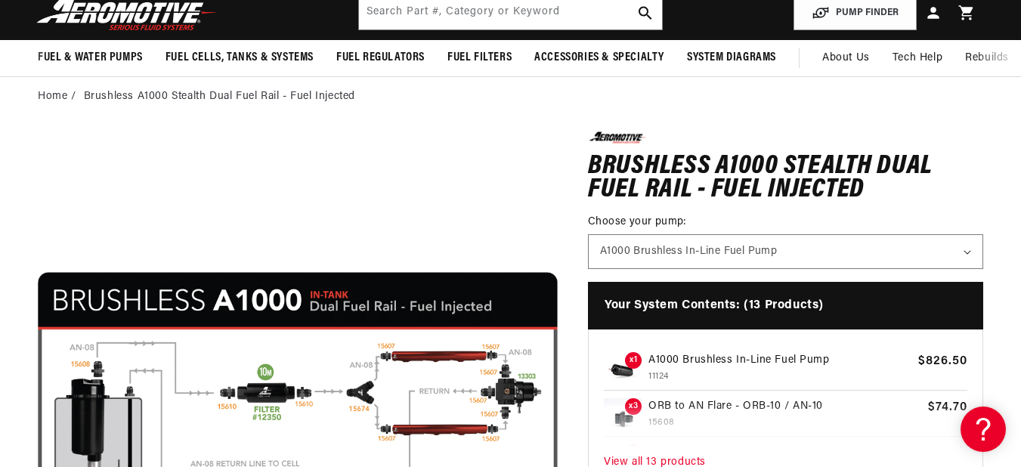
scroll to position [0, 0]
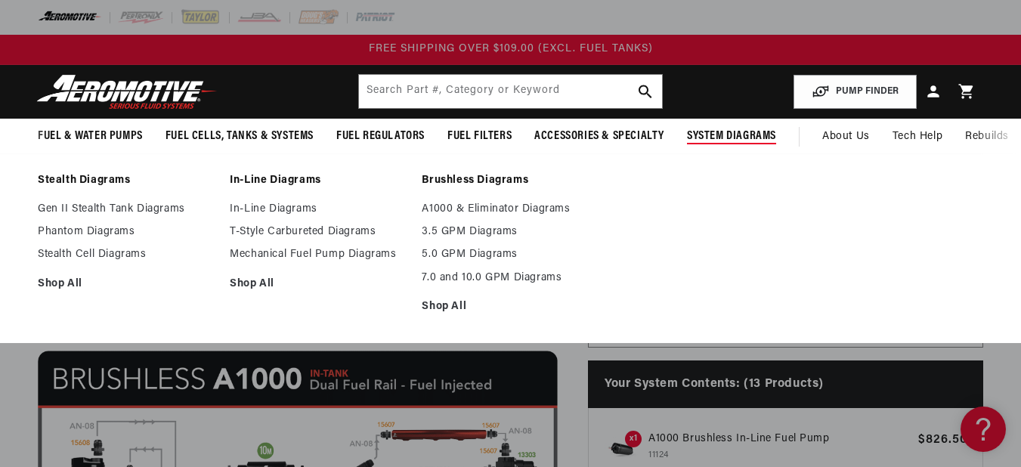
click at [751, 130] on span "System Diagrams" at bounding box center [731, 136] width 89 height 16
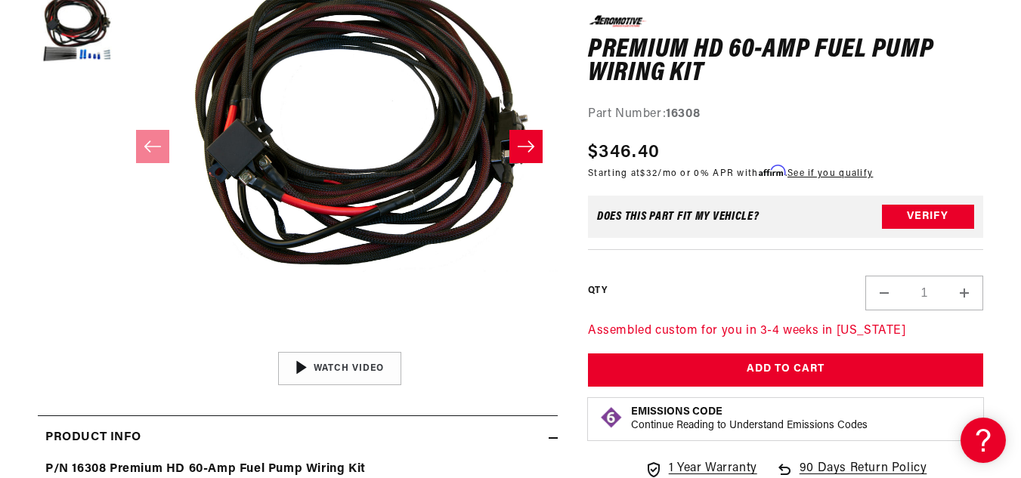
click at [532, 149] on icon "Slide right" at bounding box center [526, 146] width 17 height 11
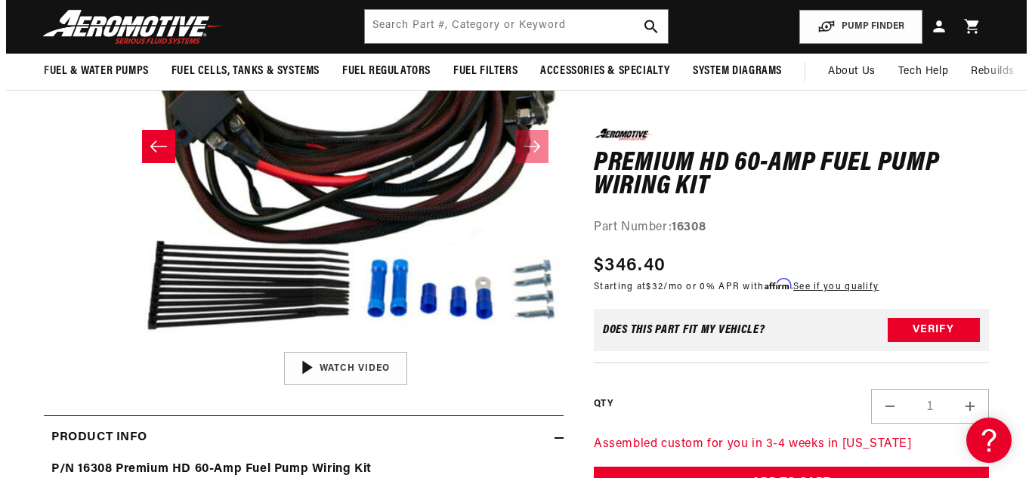
scroll to position [294, 0]
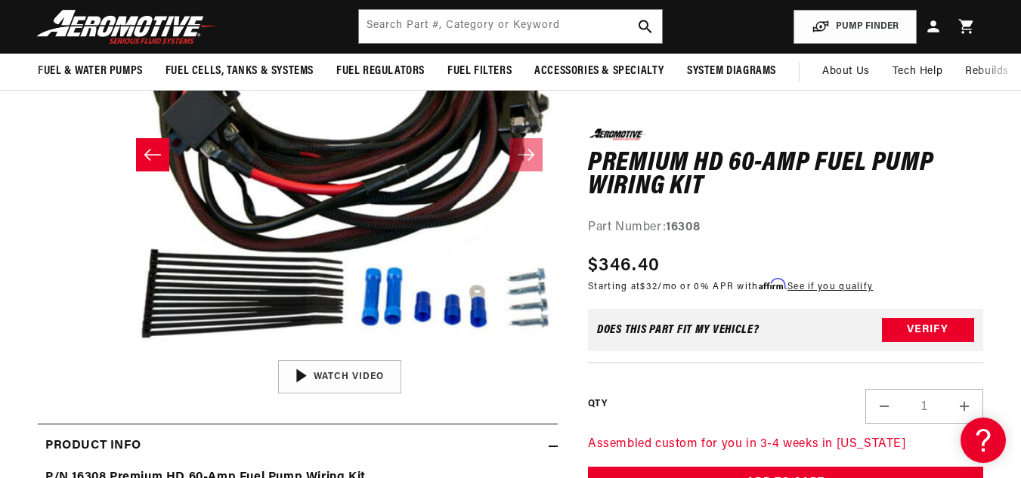
click at [121, 353] on button "Open media 2 in modal" at bounding box center [121, 353] width 0 height 0
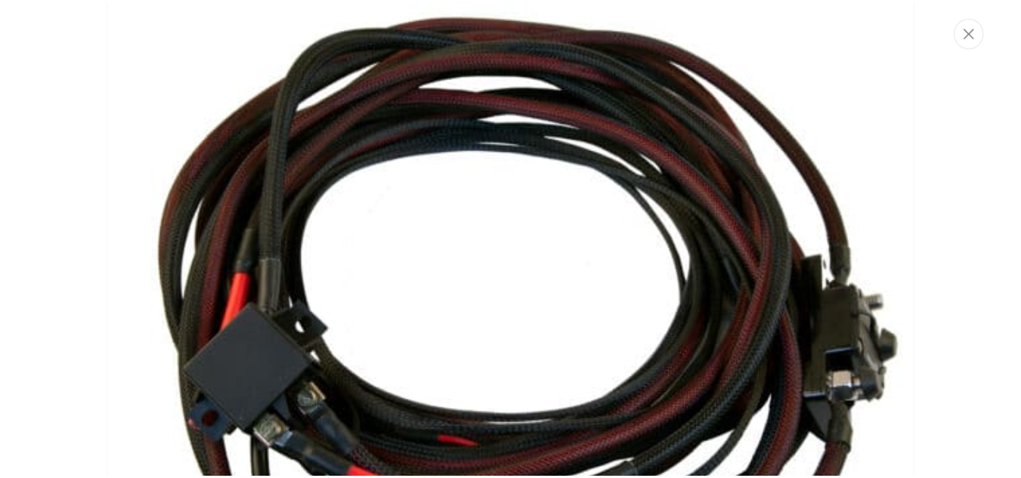
scroll to position [739, 0]
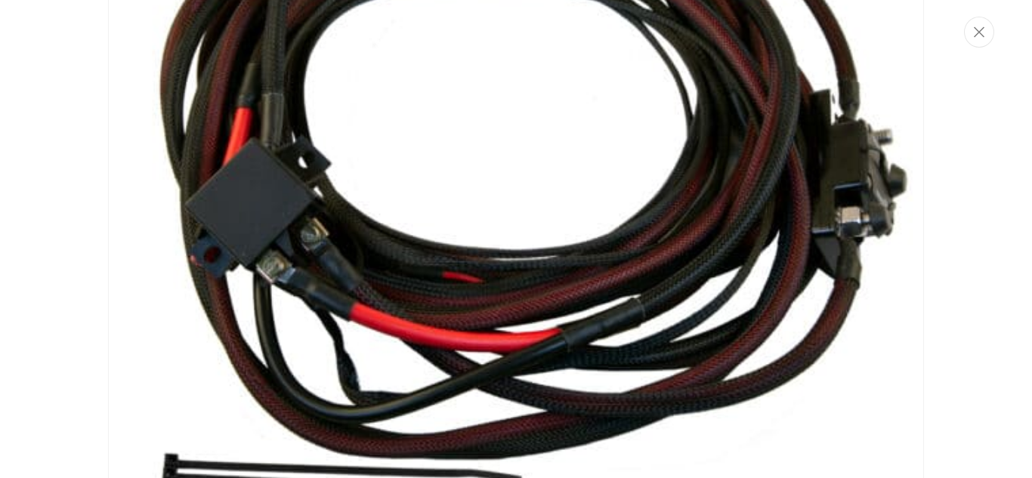
click at [66, 231] on div "Media gallery" at bounding box center [516, 239] width 1032 height 478
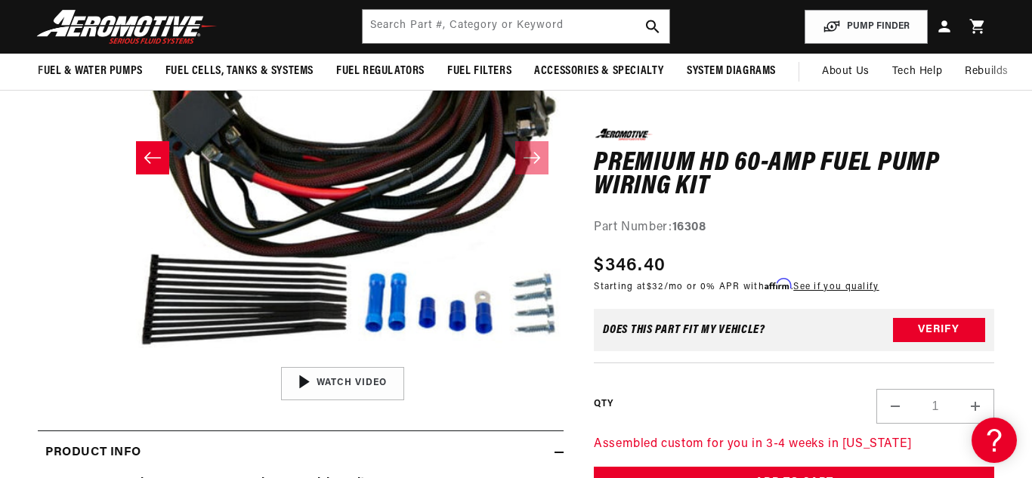
scroll to position [1, 437]
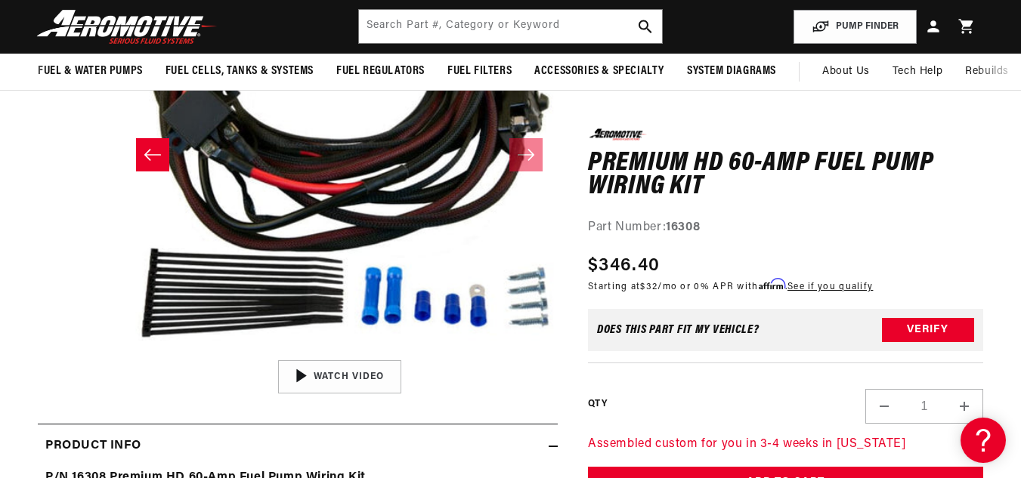
click at [121, 352] on button "Open media 2 in modal" at bounding box center [121, 352] width 0 height 0
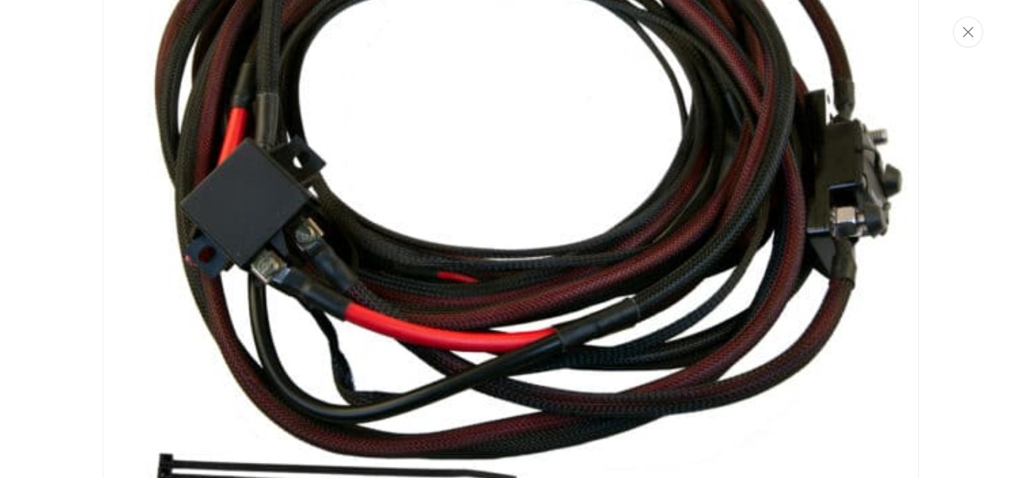
scroll to position [1, 443]
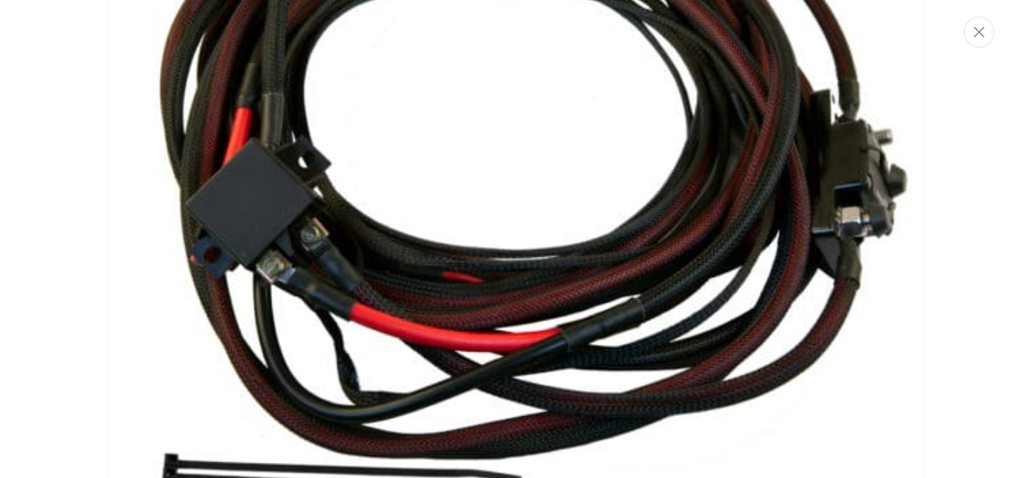
click at [775, 60] on img "Media gallery" at bounding box center [516, 239] width 816 height 816
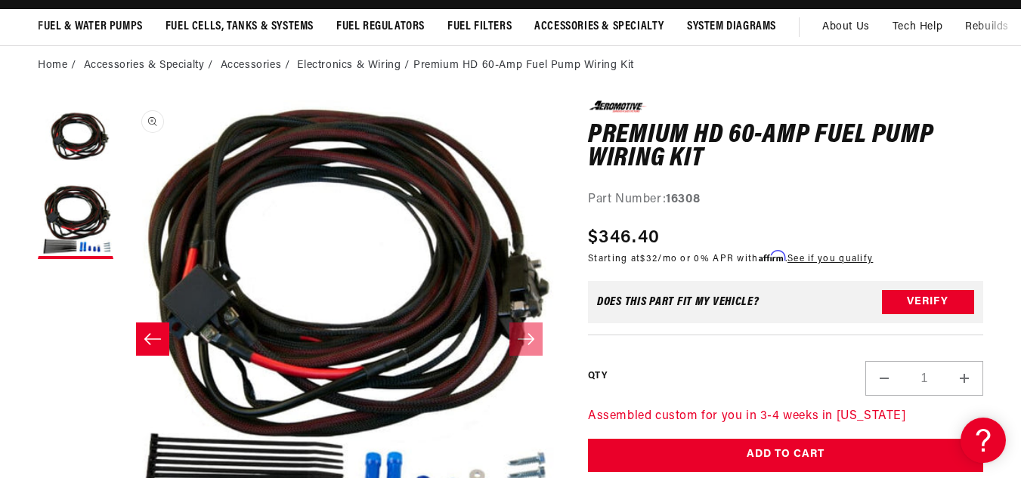
scroll to position [0, 0]
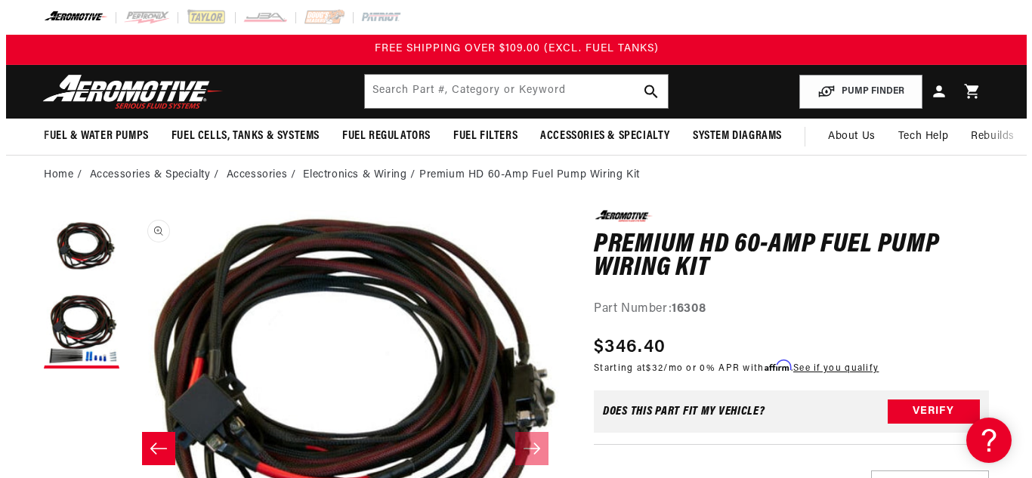
scroll to position [1, 437]
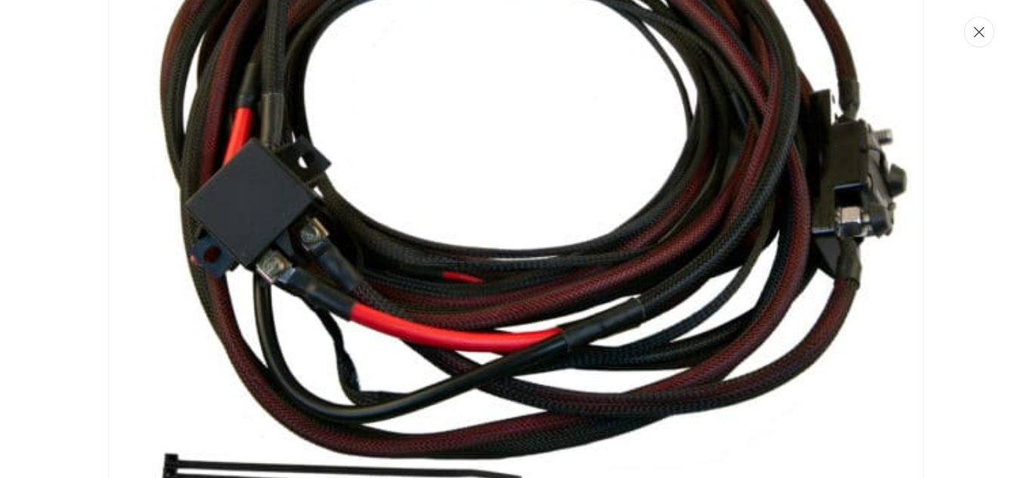
click at [987, 27] on button "Close" at bounding box center [979, 32] width 30 height 31
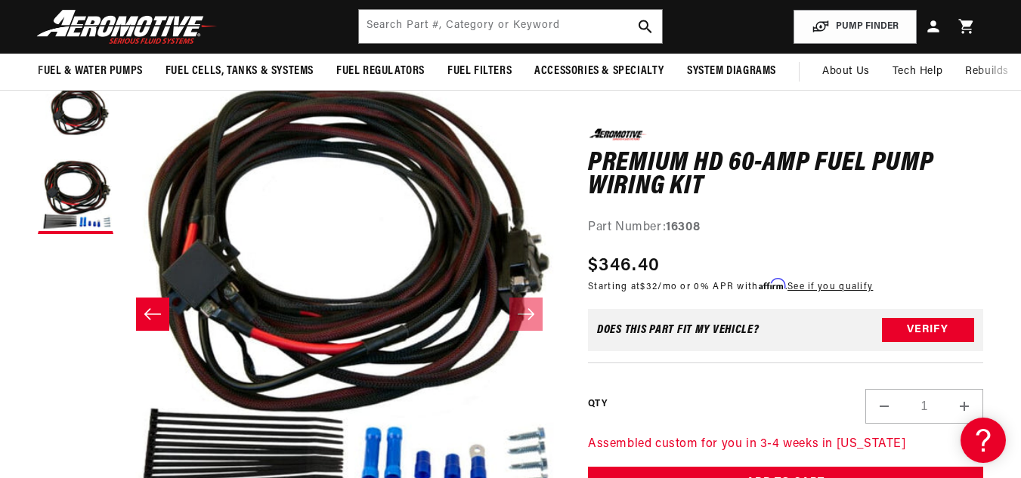
scroll to position [0, 0]
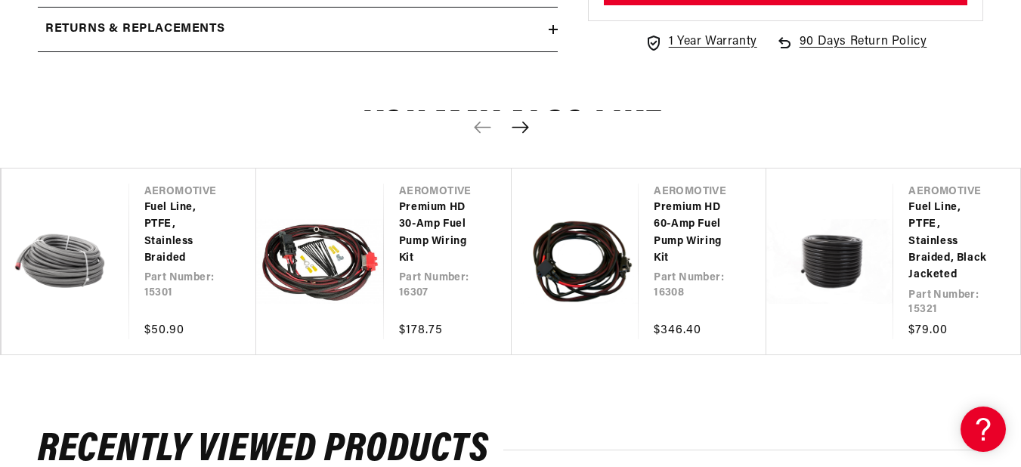
scroll to position [937, 0]
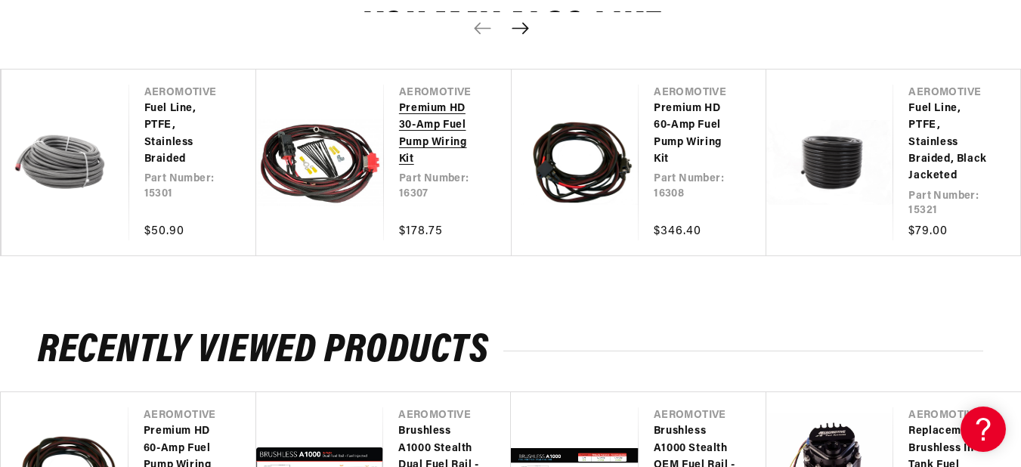
click at [399, 169] on link "Premium HD 30-Amp Fuel Pump Wiring Kit" at bounding box center [440, 135] width 82 height 68
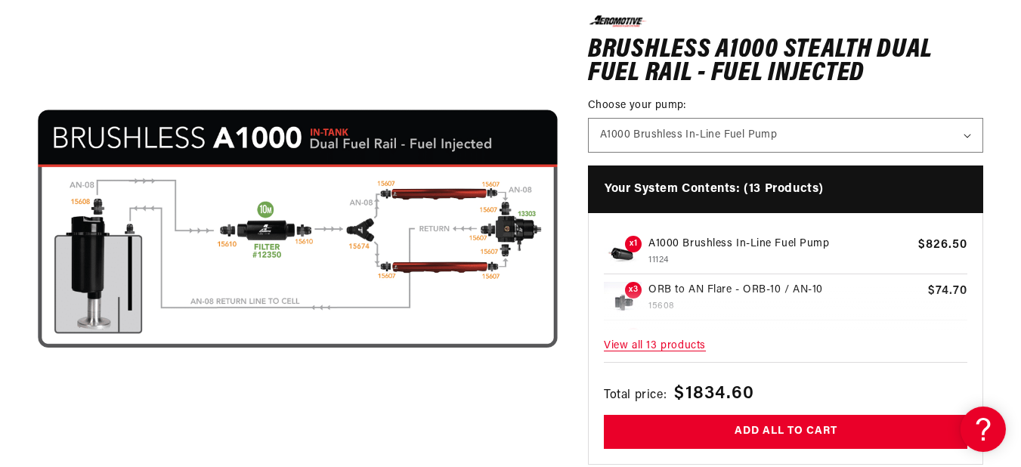
scroll to position [650, 0]
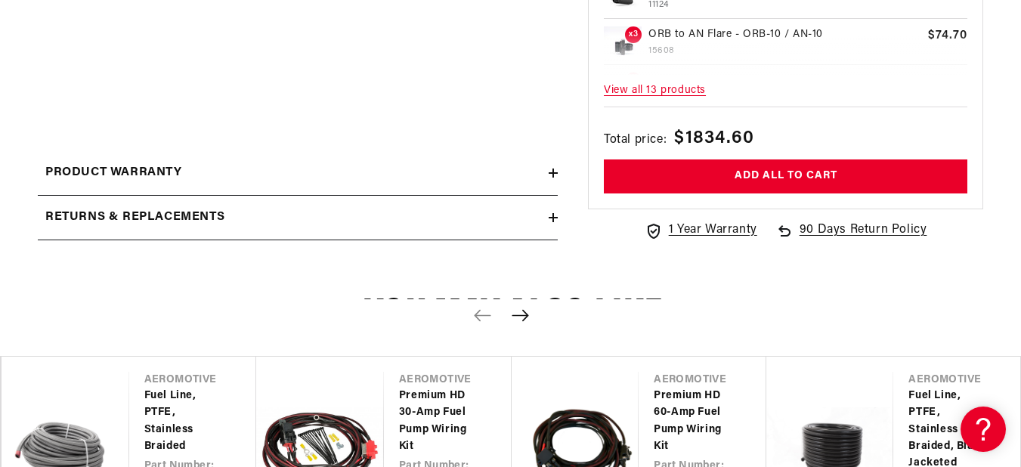
click at [658, 96] on span "View all 13 products" at bounding box center [786, 91] width 364 height 33
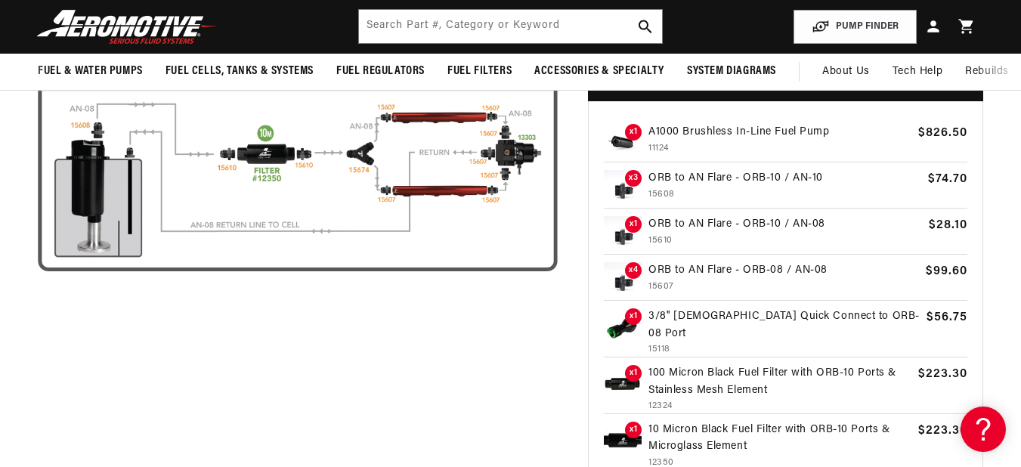
scroll to position [317, 0]
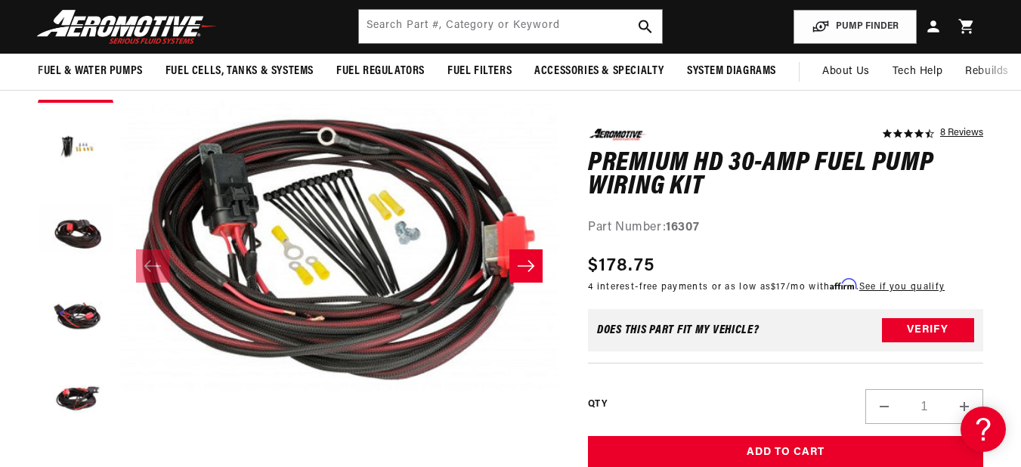
scroll to position [151, 0]
